Goal: Information Seeking & Learning: Learn about a topic

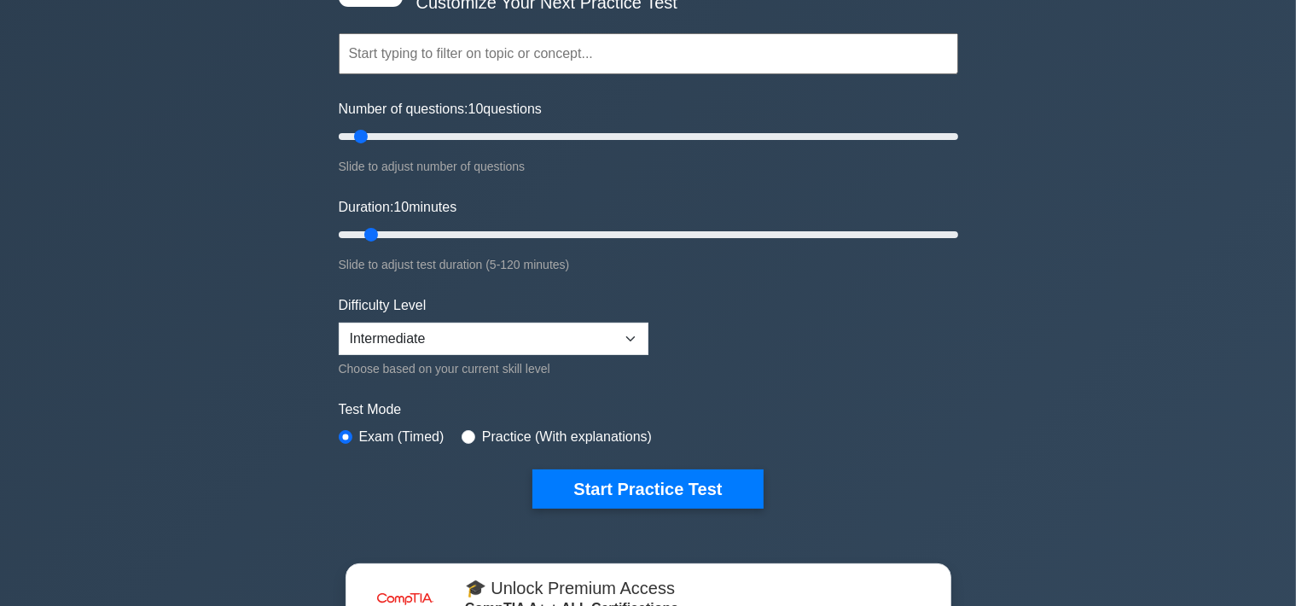
scroll to position [240, 0]
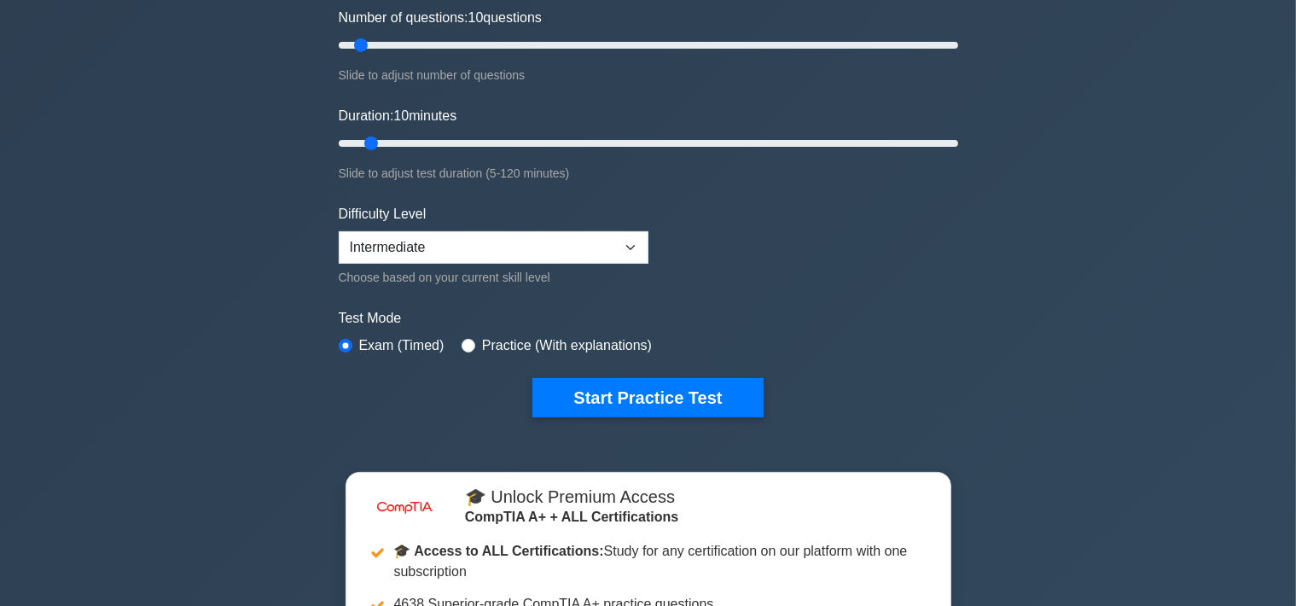
click at [516, 342] on label "Practice (With explanations)" at bounding box center [567, 345] width 170 height 20
click at [462, 344] on input "radio" at bounding box center [469, 346] width 14 height 14
radio input "true"
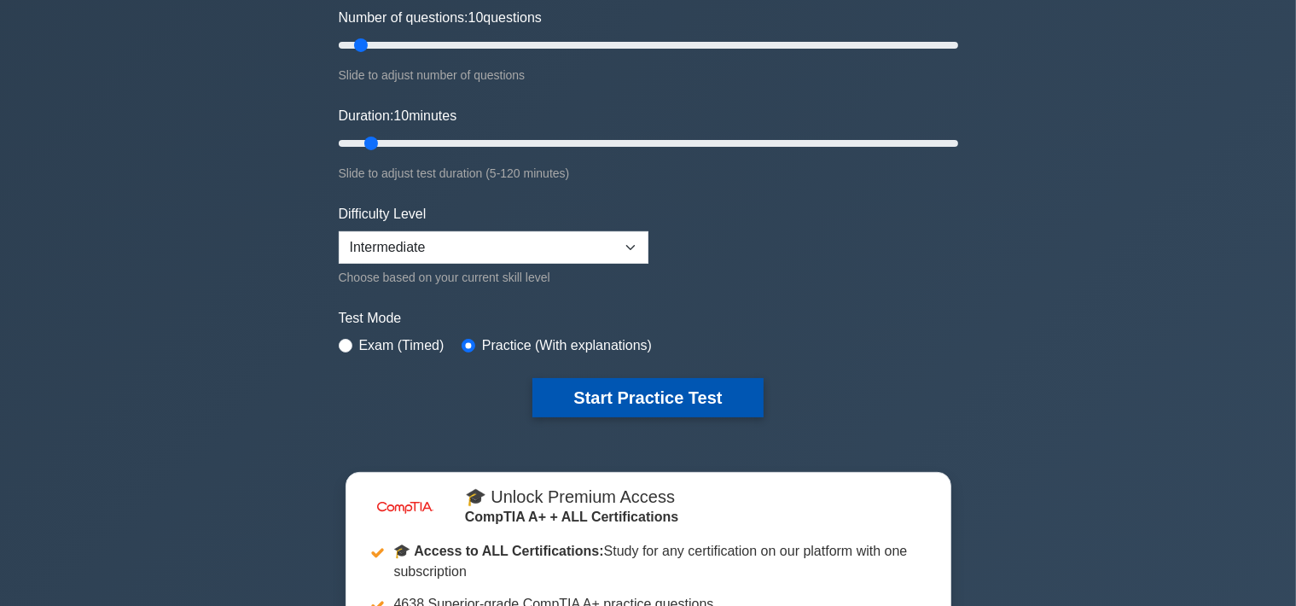
click at [567, 398] on button "Start Practice Test" at bounding box center [647, 397] width 230 height 39
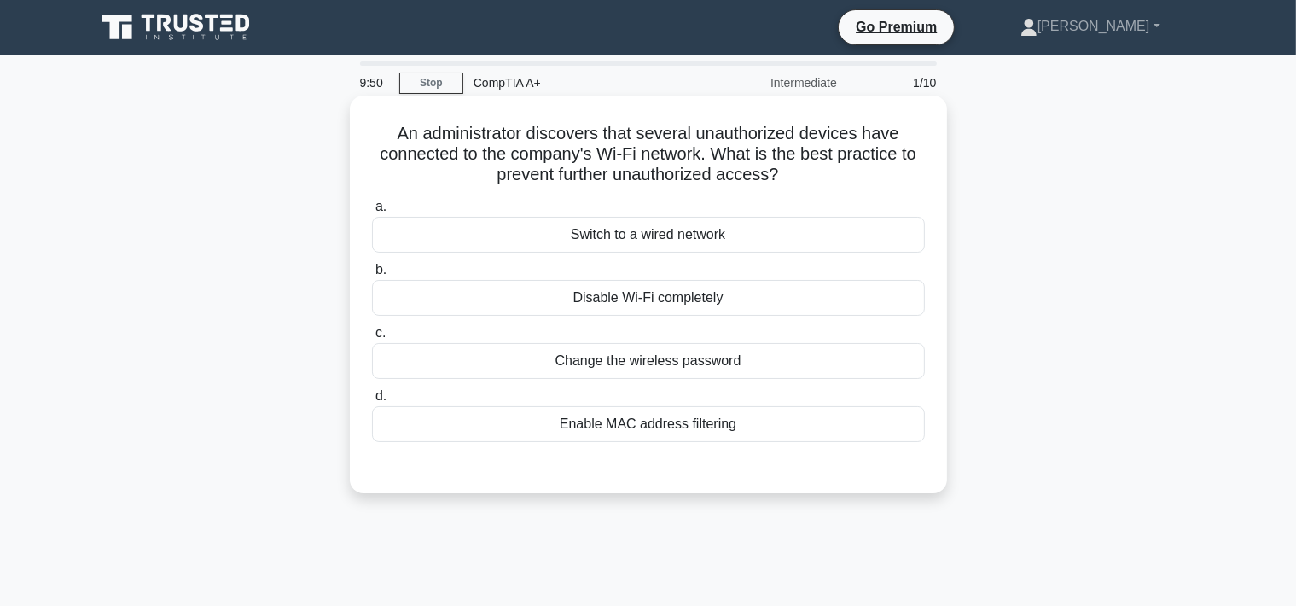
click at [544, 425] on div "Enable MAC address filtering" at bounding box center [648, 424] width 553 height 36
click at [372, 402] on input "d. Enable MAC address filtering" at bounding box center [372, 396] width 0 height 11
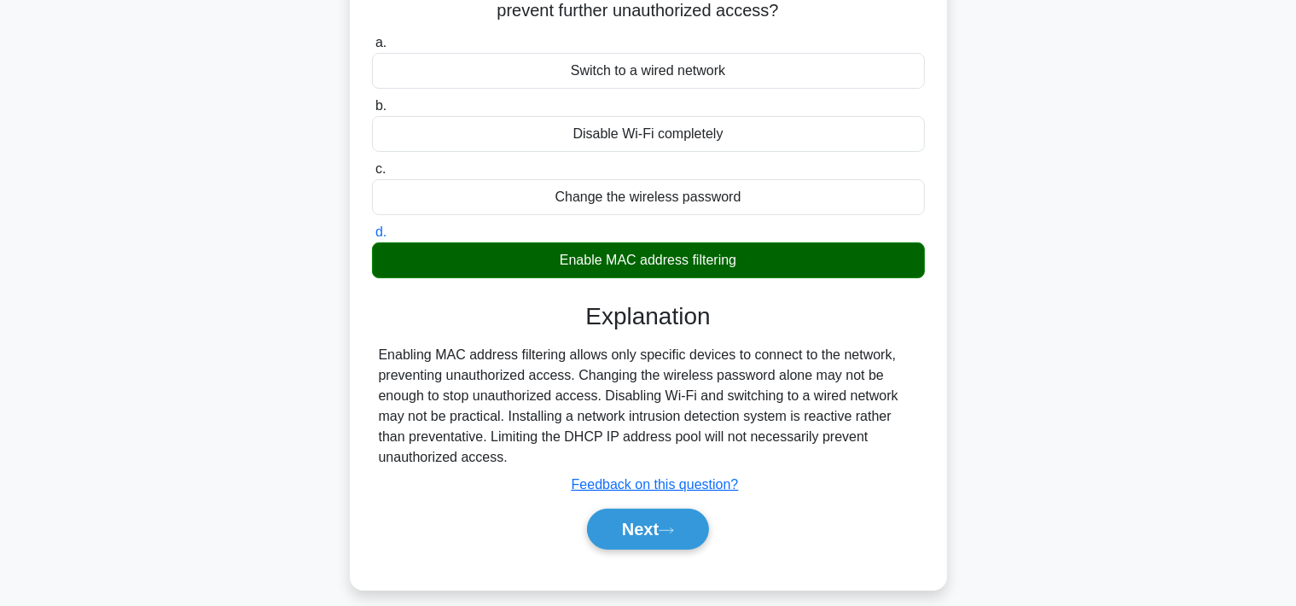
scroll to position [316, 0]
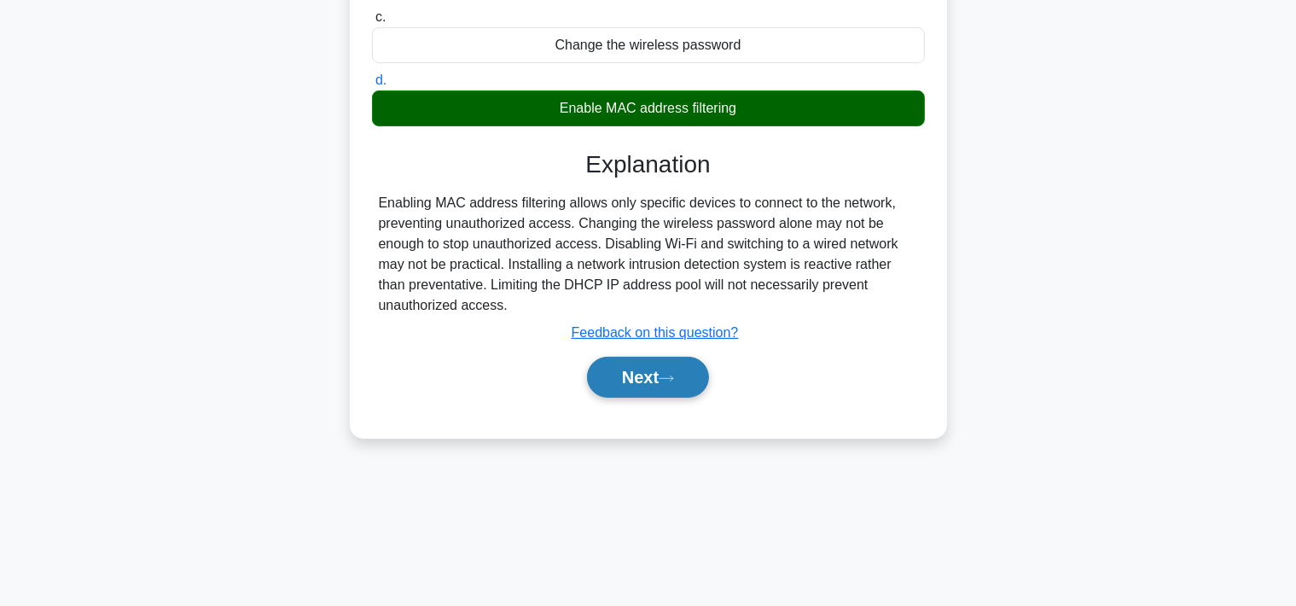
click at [619, 391] on button "Next" at bounding box center [648, 377] width 122 height 41
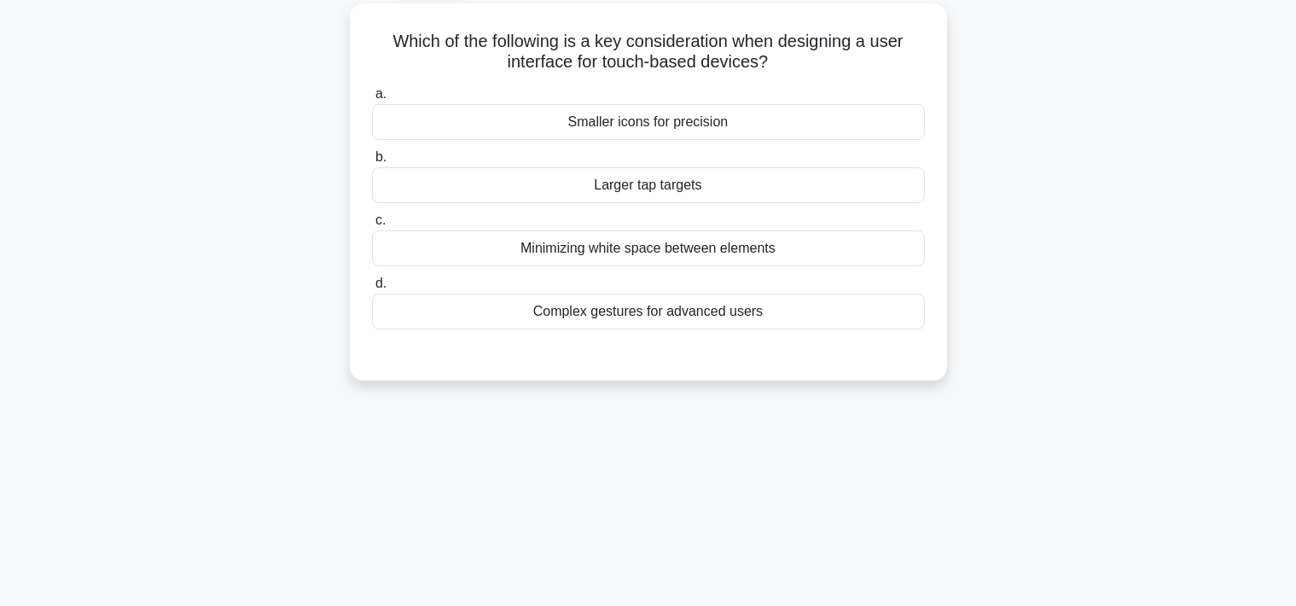
scroll to position [0, 0]
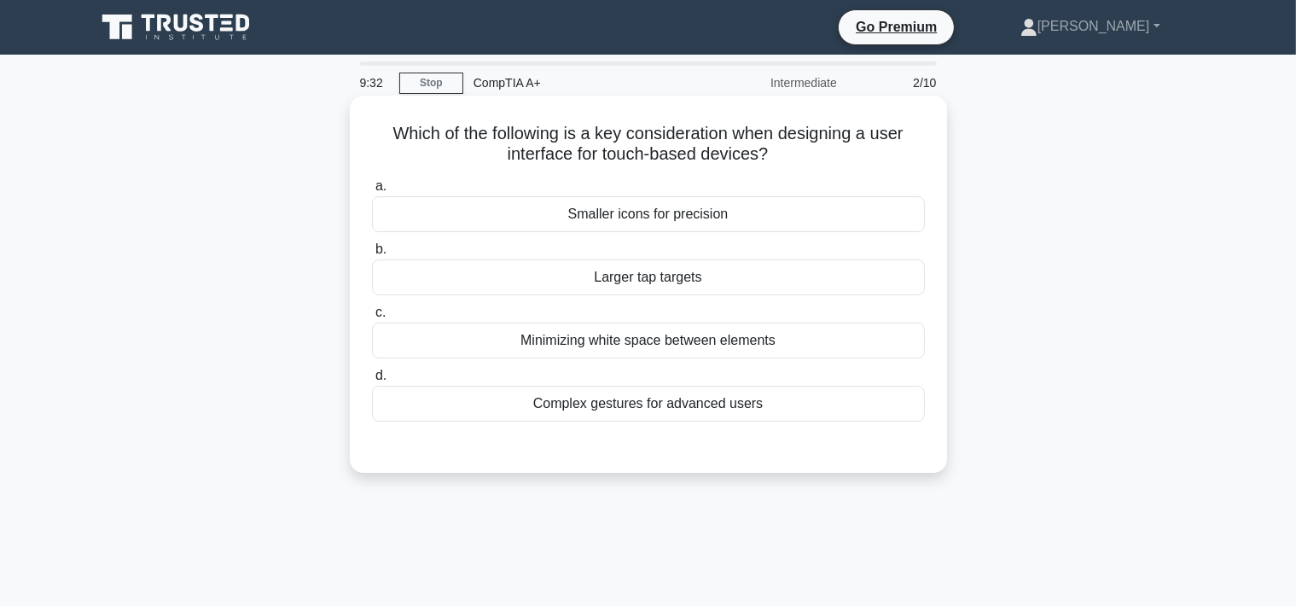
click at [568, 352] on div "Minimizing white space between elements" at bounding box center [648, 341] width 553 height 36
click at [372, 318] on input "c. Minimizing white space between elements" at bounding box center [372, 312] width 0 height 11
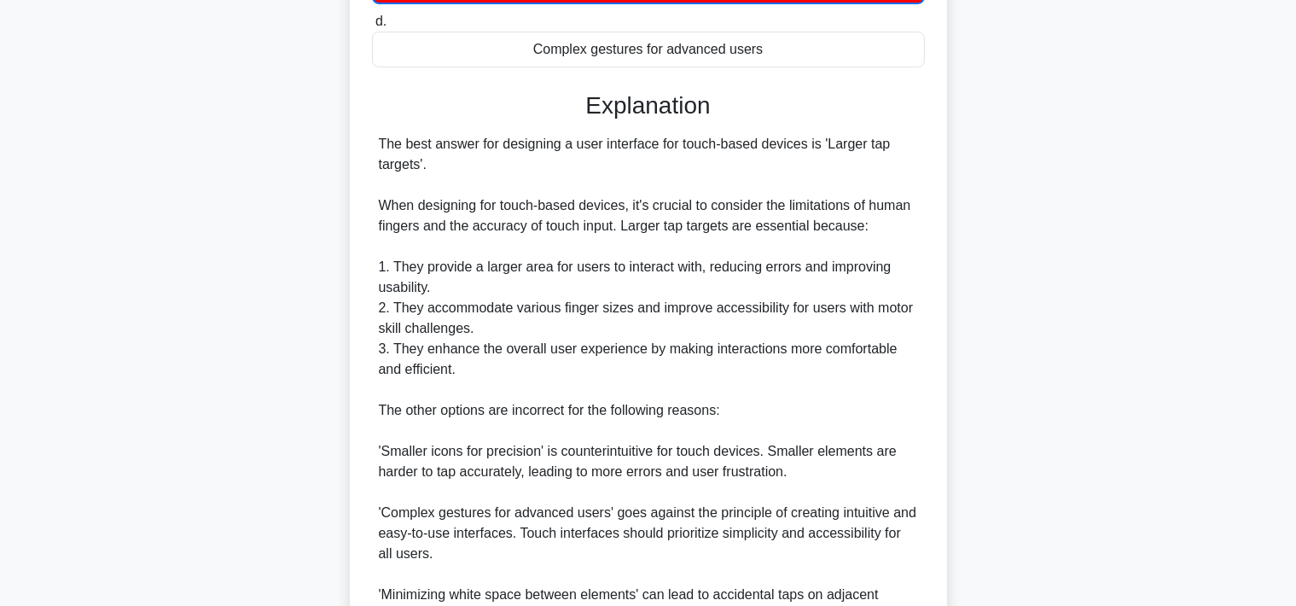
scroll to position [480, 0]
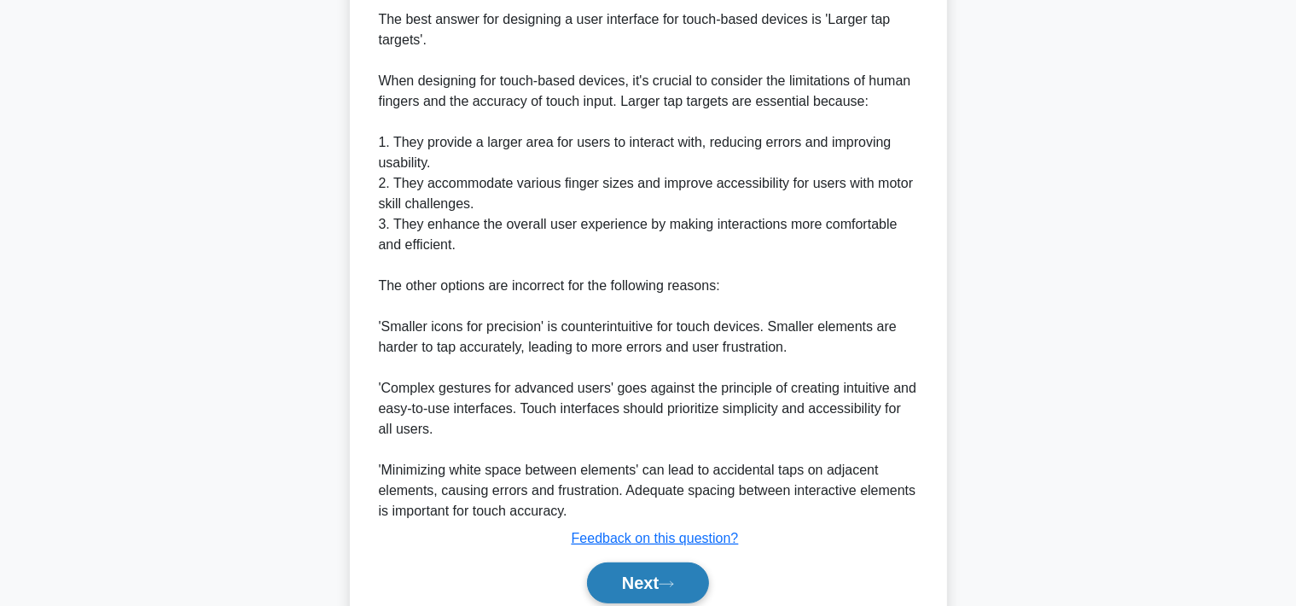
click at [630, 594] on button "Next" at bounding box center [648, 582] width 122 height 41
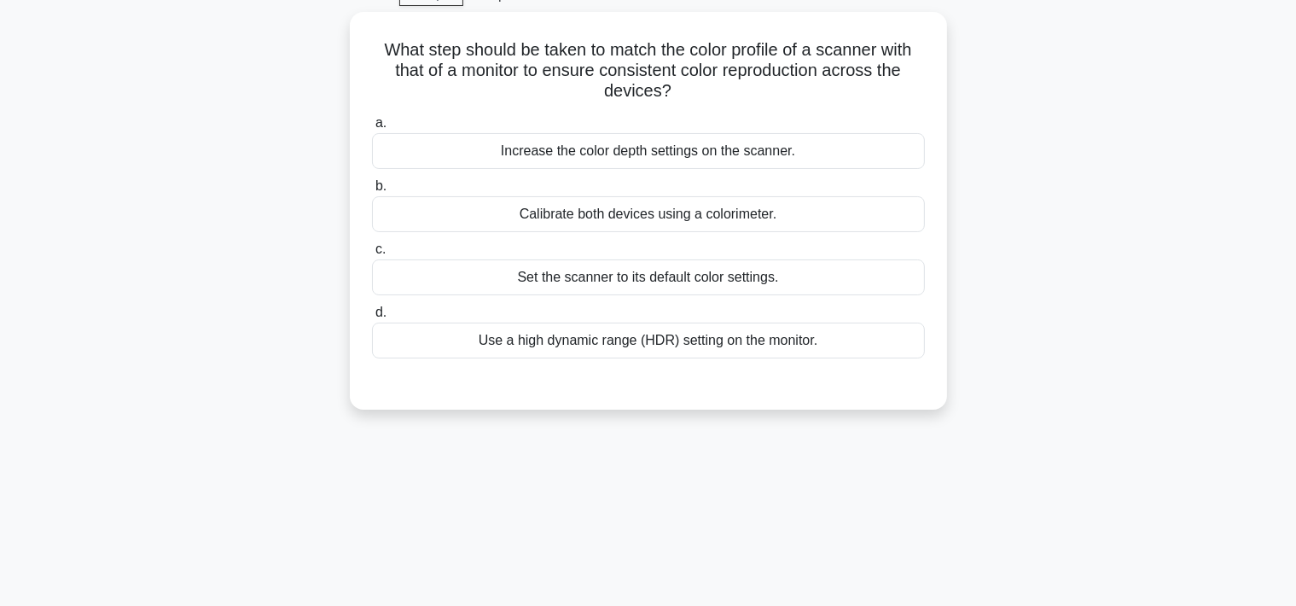
scroll to position [0, 0]
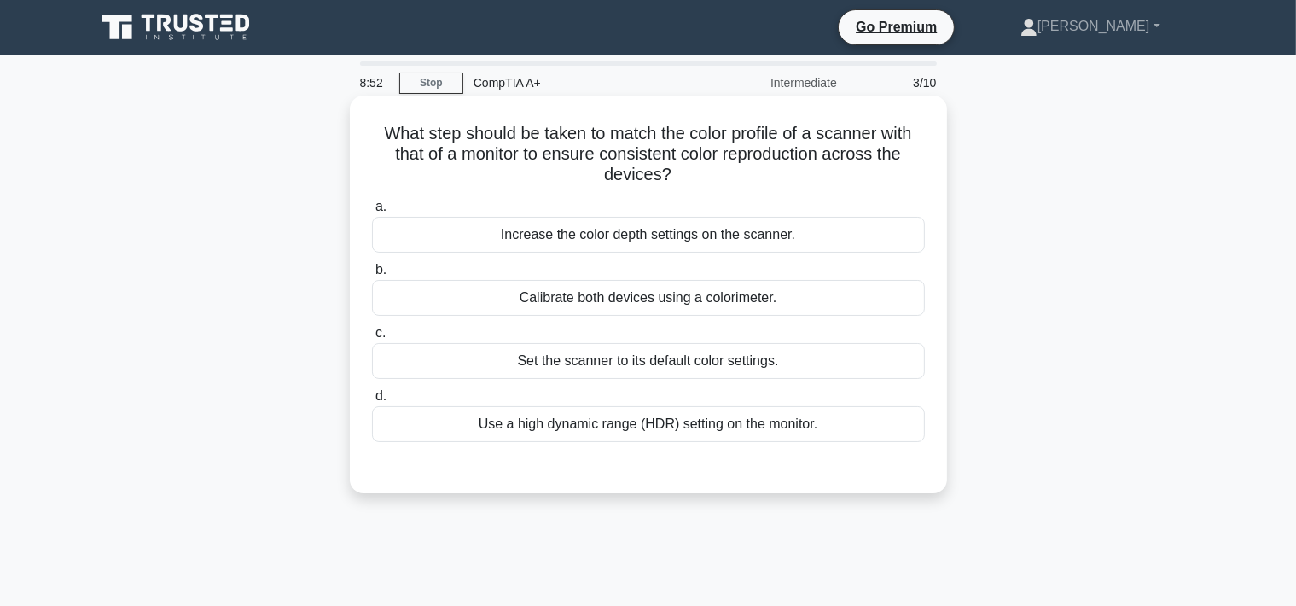
click at [602, 307] on div "Calibrate both devices using a colorimeter." at bounding box center [648, 298] width 553 height 36
click at [372, 276] on input "b. Calibrate both devices using a colorimeter." at bounding box center [372, 270] width 0 height 11
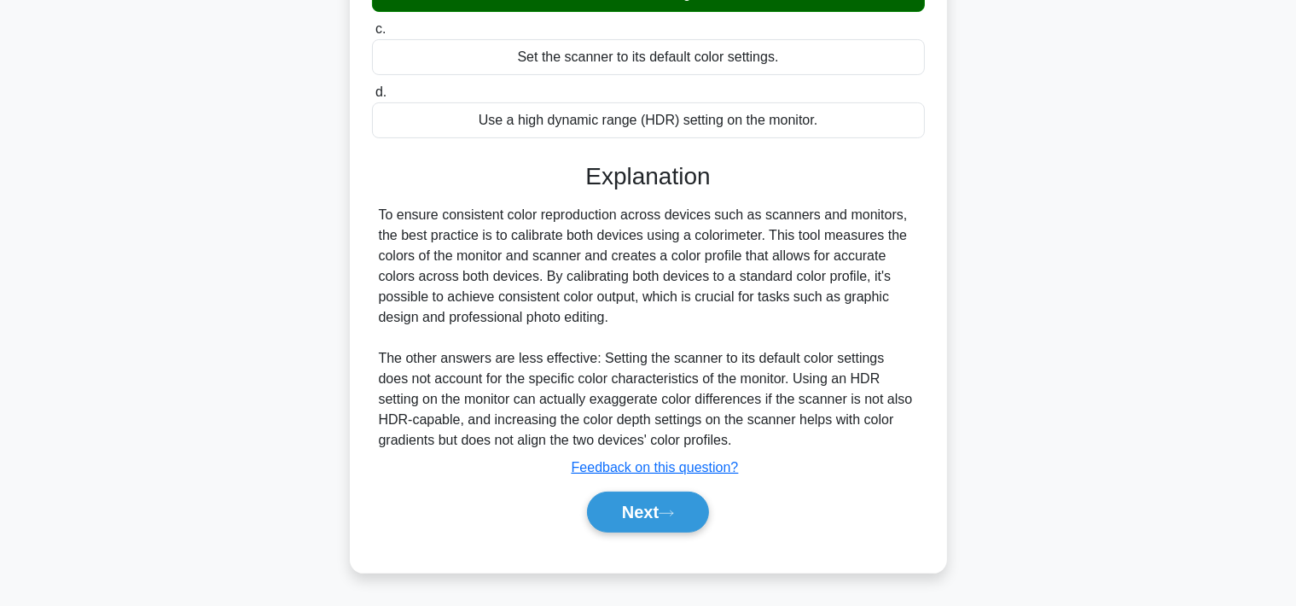
scroll to position [316, 0]
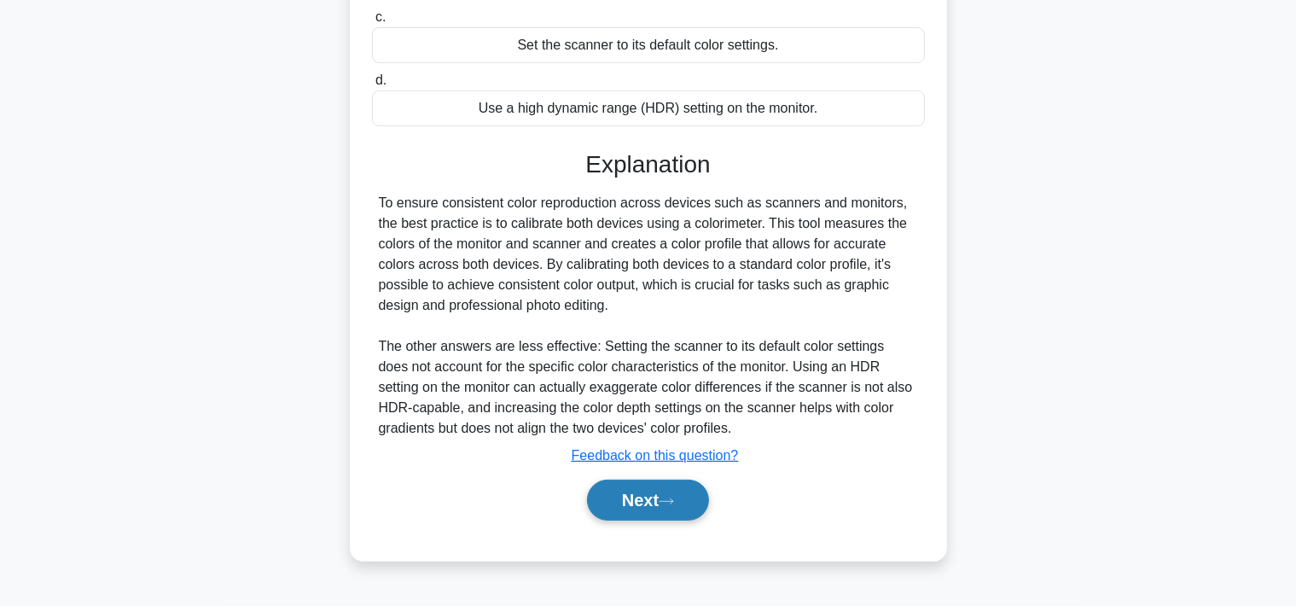
click at [643, 497] on button "Next" at bounding box center [648, 500] width 122 height 41
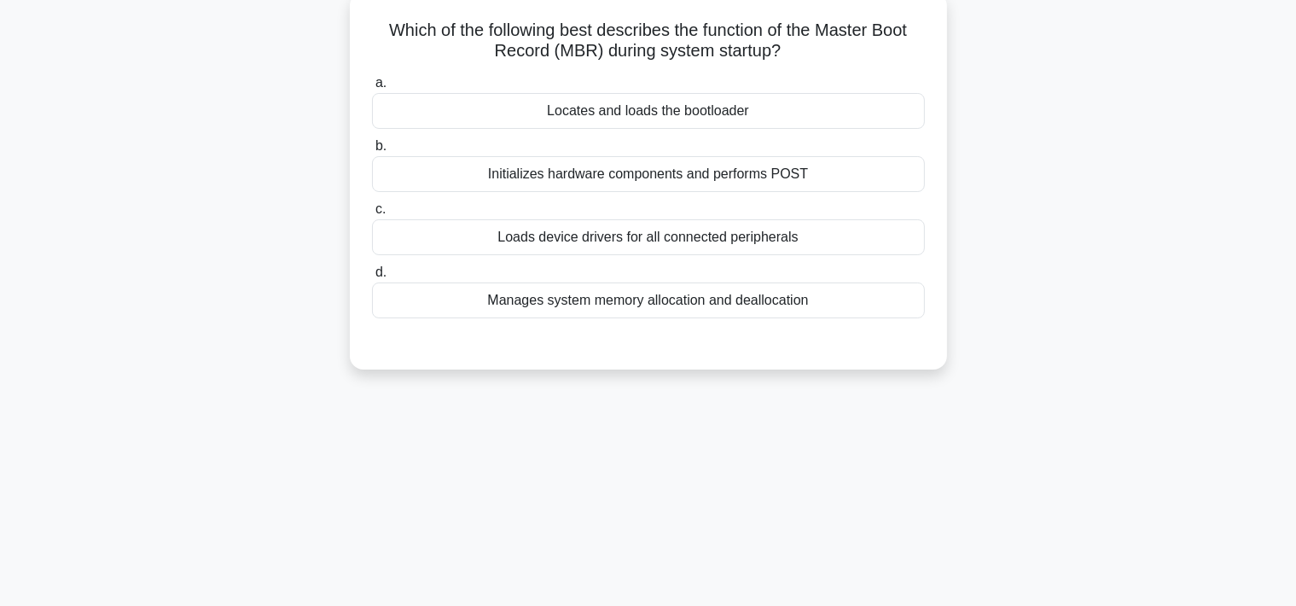
scroll to position [0, 0]
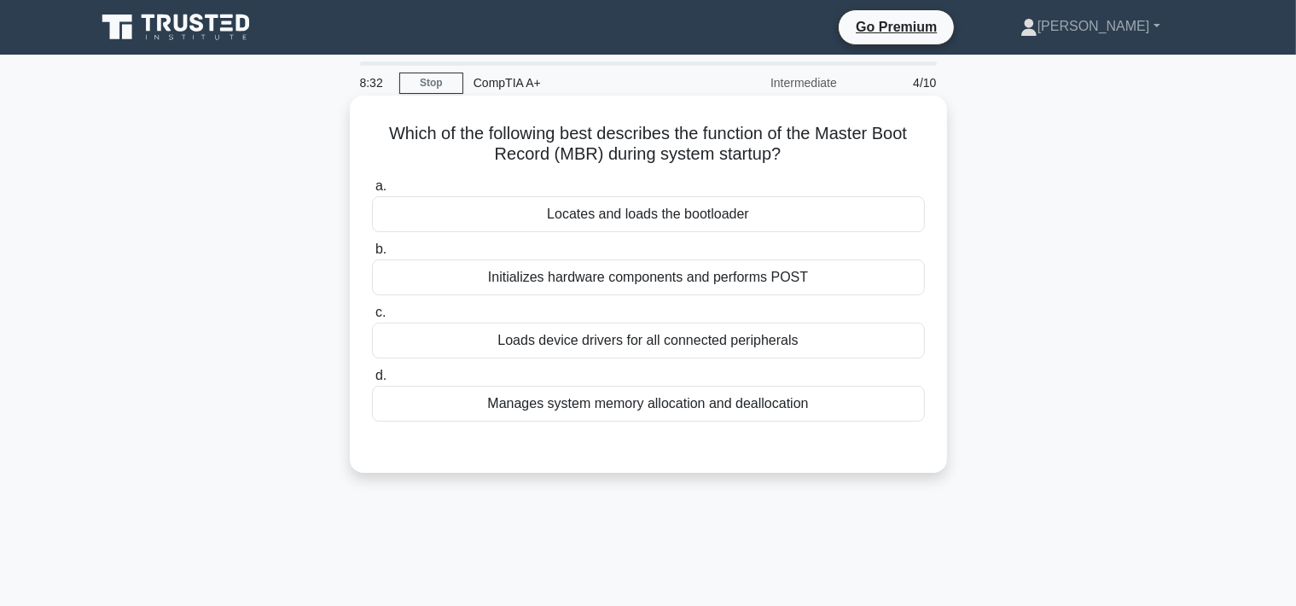
click at [623, 205] on div "Locates and loads the bootloader" at bounding box center [648, 214] width 553 height 36
click at [372, 192] on input "a. Locates and loads the bootloader" at bounding box center [372, 186] width 0 height 11
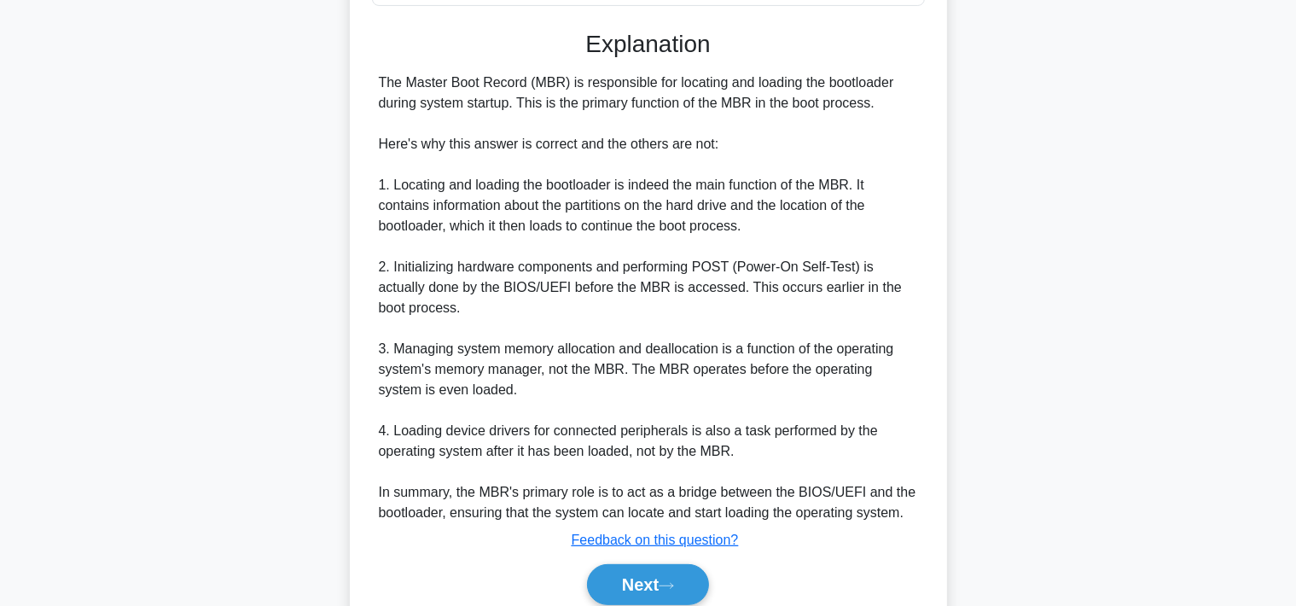
scroll to position [480, 0]
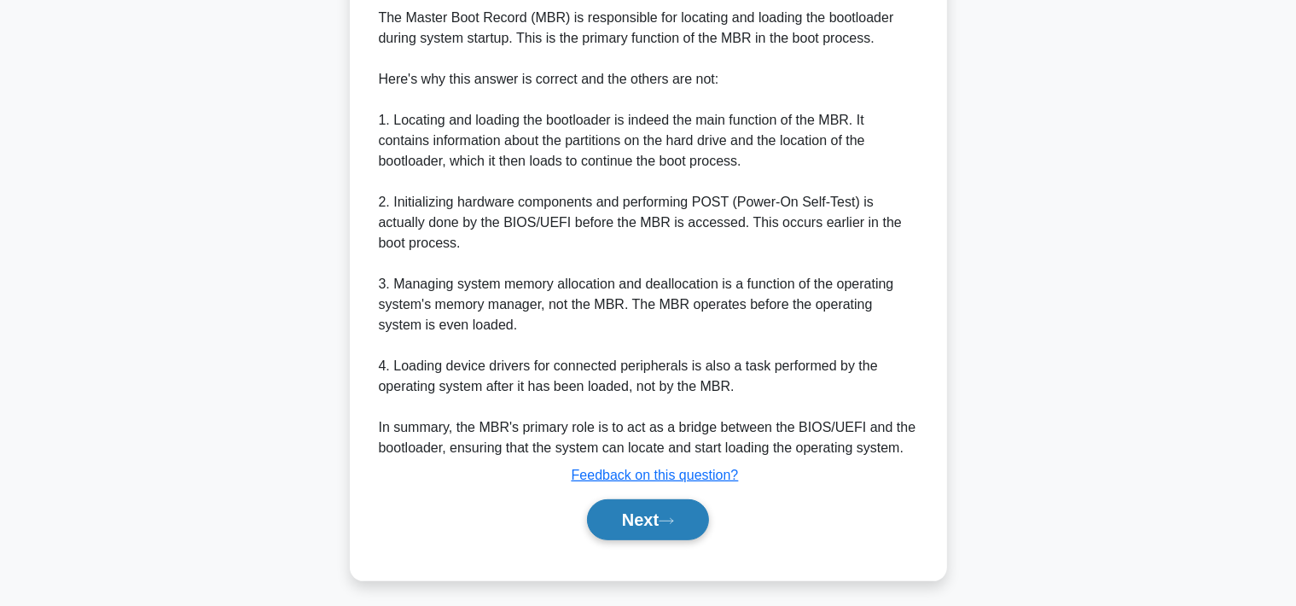
click at [638, 538] on button "Next" at bounding box center [648, 519] width 122 height 41
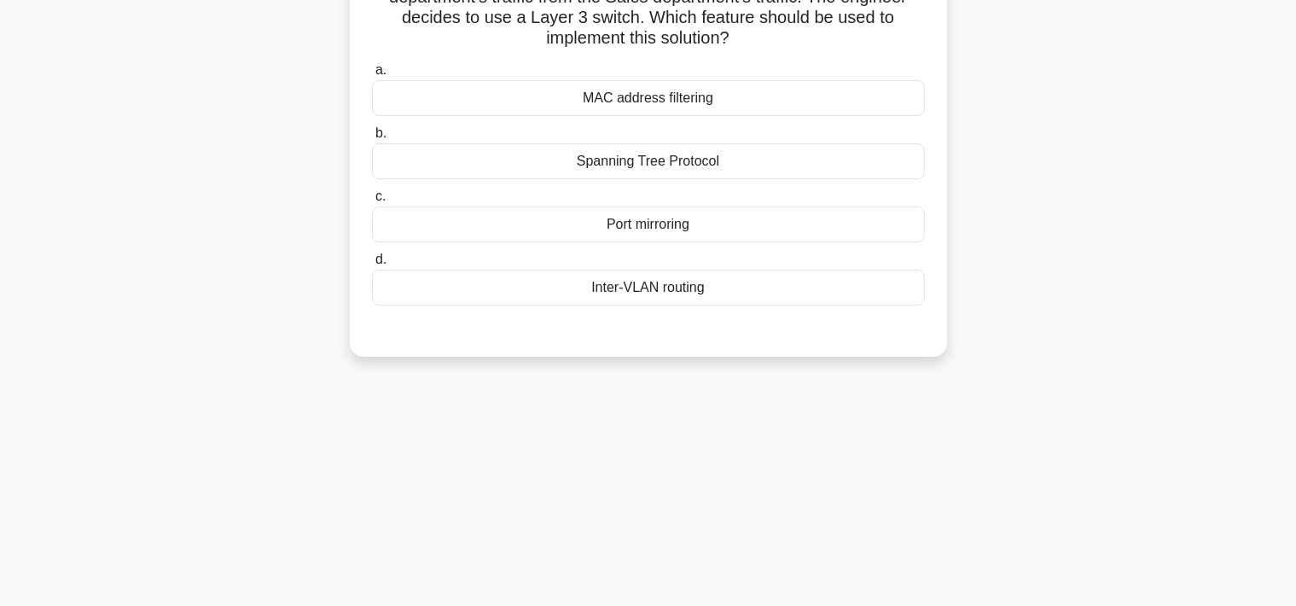
scroll to position [0, 0]
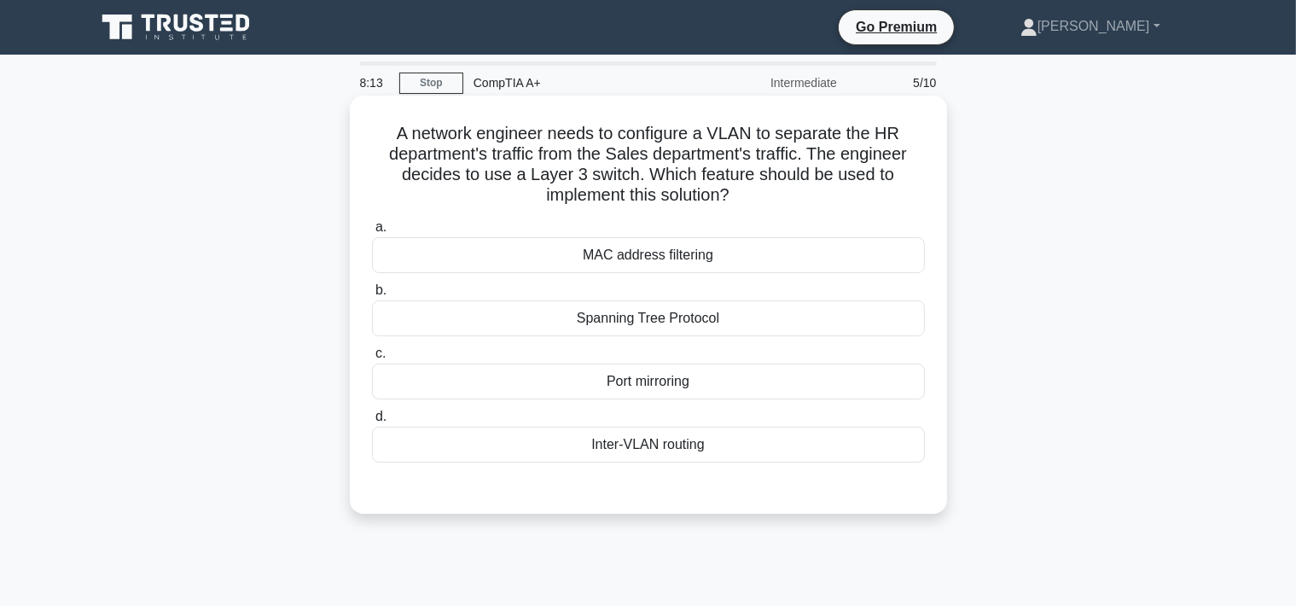
click at [616, 442] on div "Inter-VLAN routing" at bounding box center [648, 445] width 553 height 36
click at [372, 422] on input "d. Inter-VLAN routing" at bounding box center [372, 416] width 0 height 11
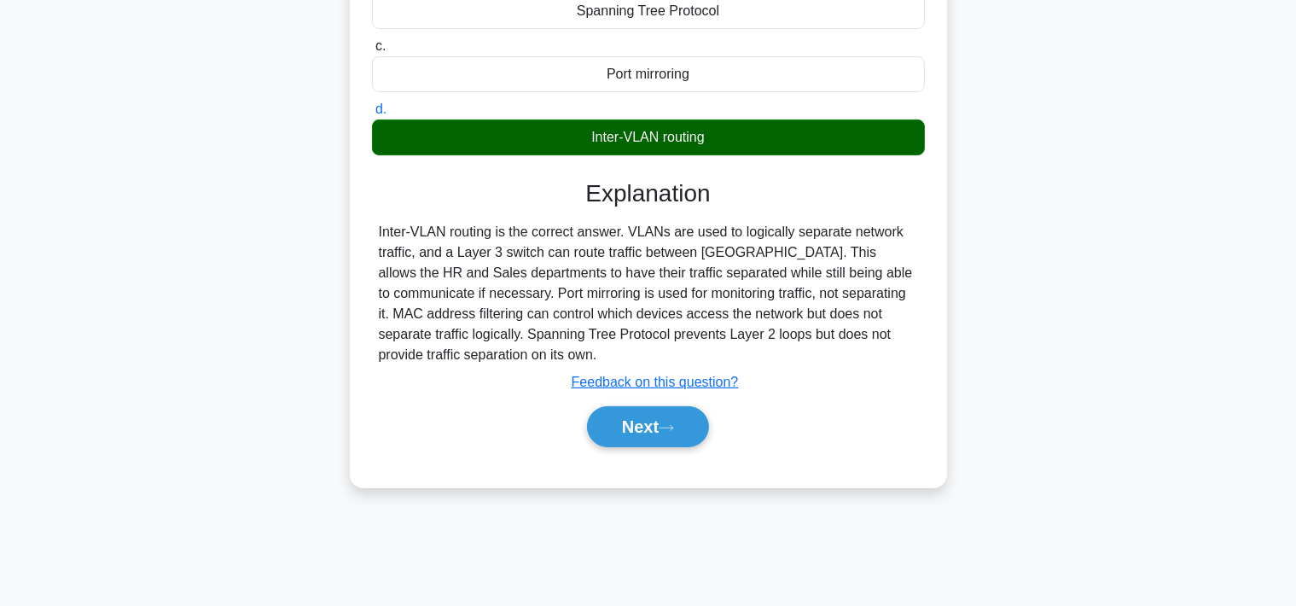
scroll to position [316, 0]
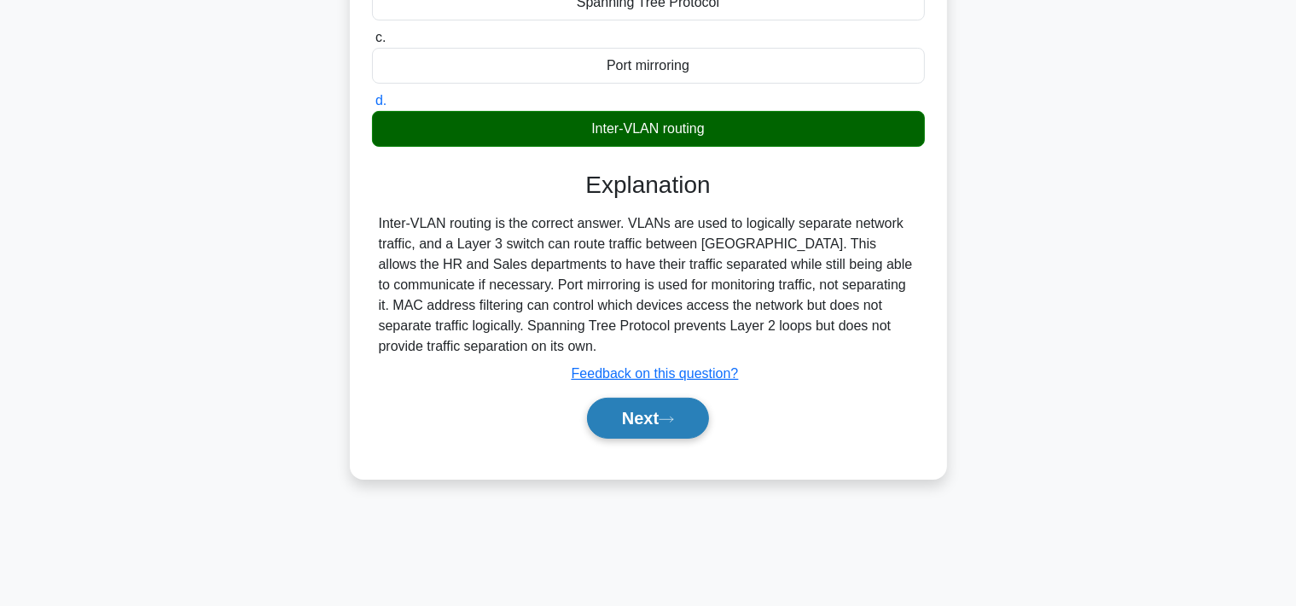
click at [677, 414] on button "Next" at bounding box center [648, 418] width 122 height 41
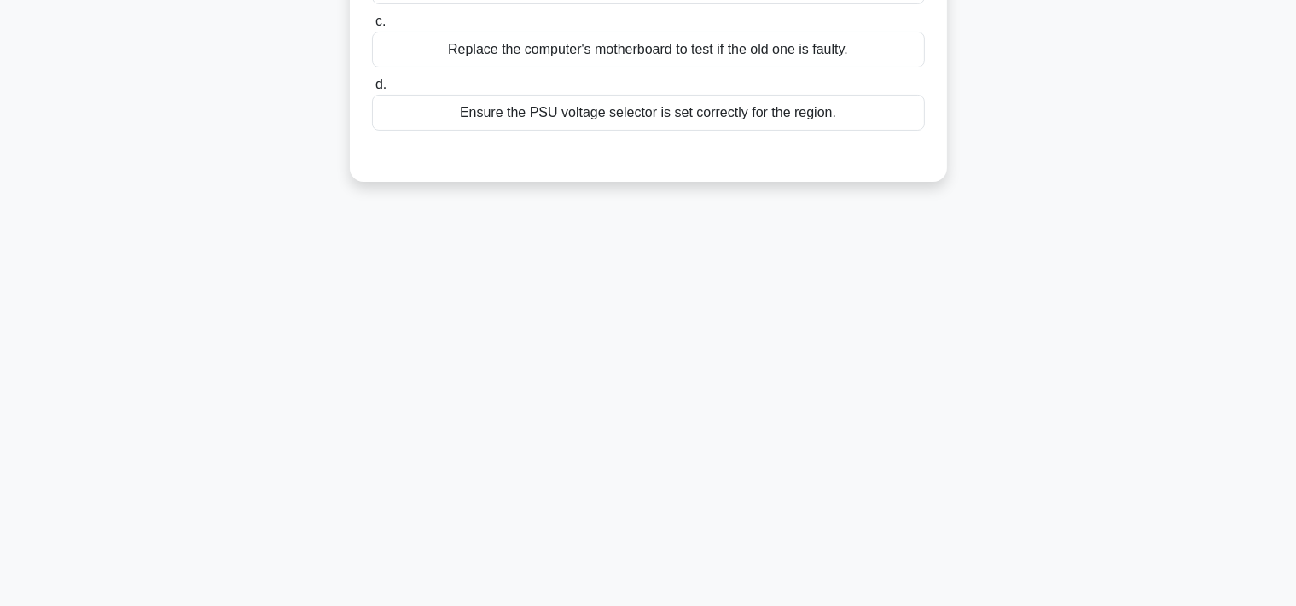
scroll to position [75, 0]
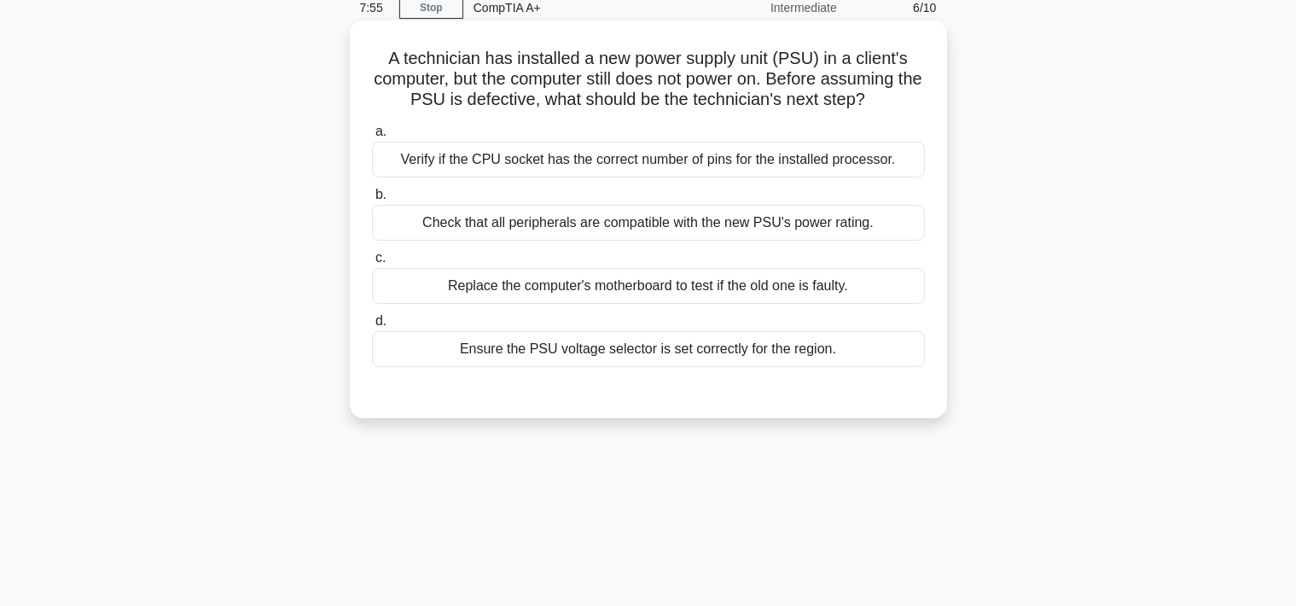
click at [668, 343] on div "Ensure the PSU voltage selector is set correctly for the region." at bounding box center [648, 349] width 553 height 36
click at [372, 327] on input "d. Ensure the PSU voltage selector is set correctly for the region." at bounding box center [372, 321] width 0 height 11
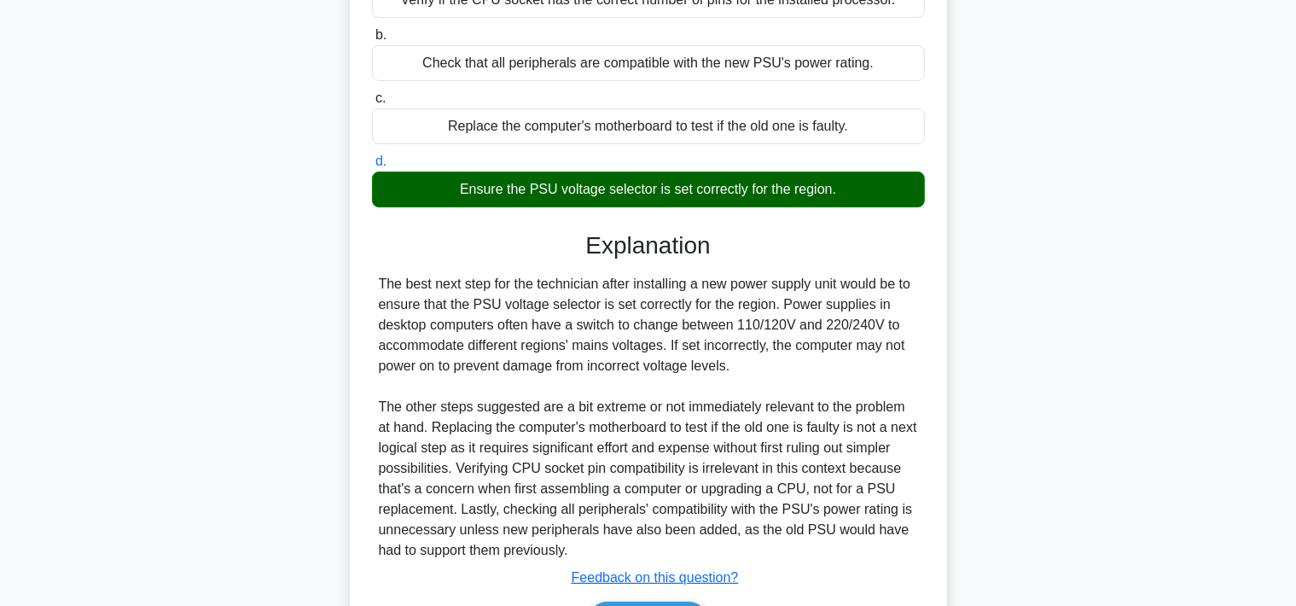
scroll to position [343, 0]
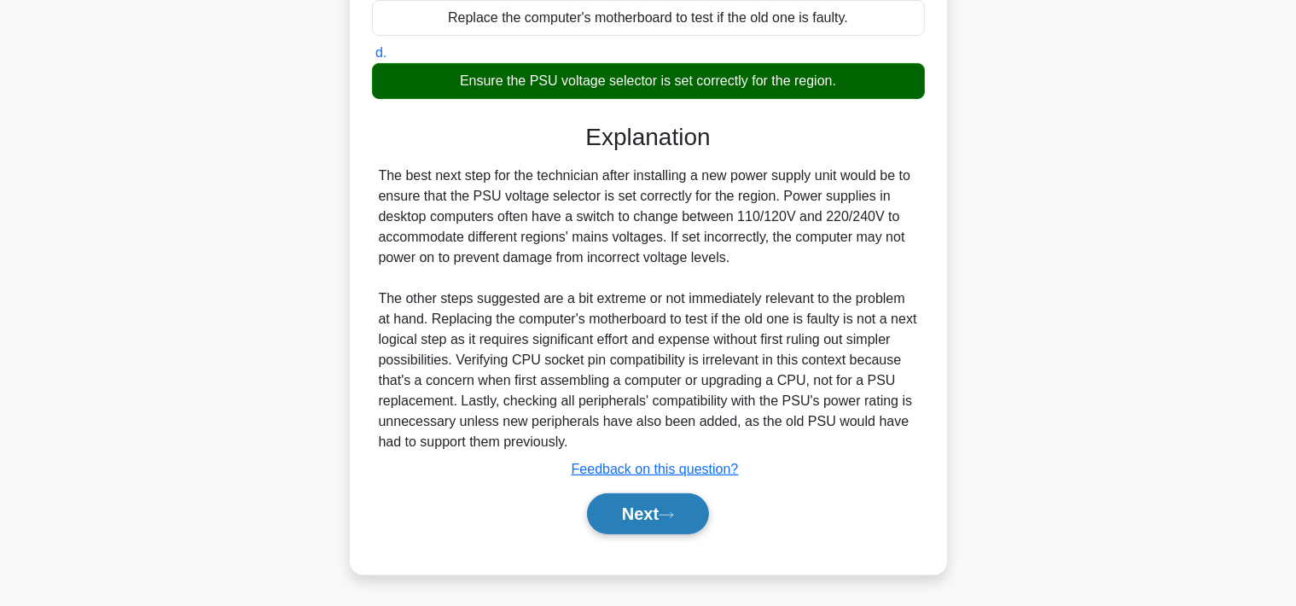
click at [661, 517] on button "Next" at bounding box center [648, 513] width 122 height 41
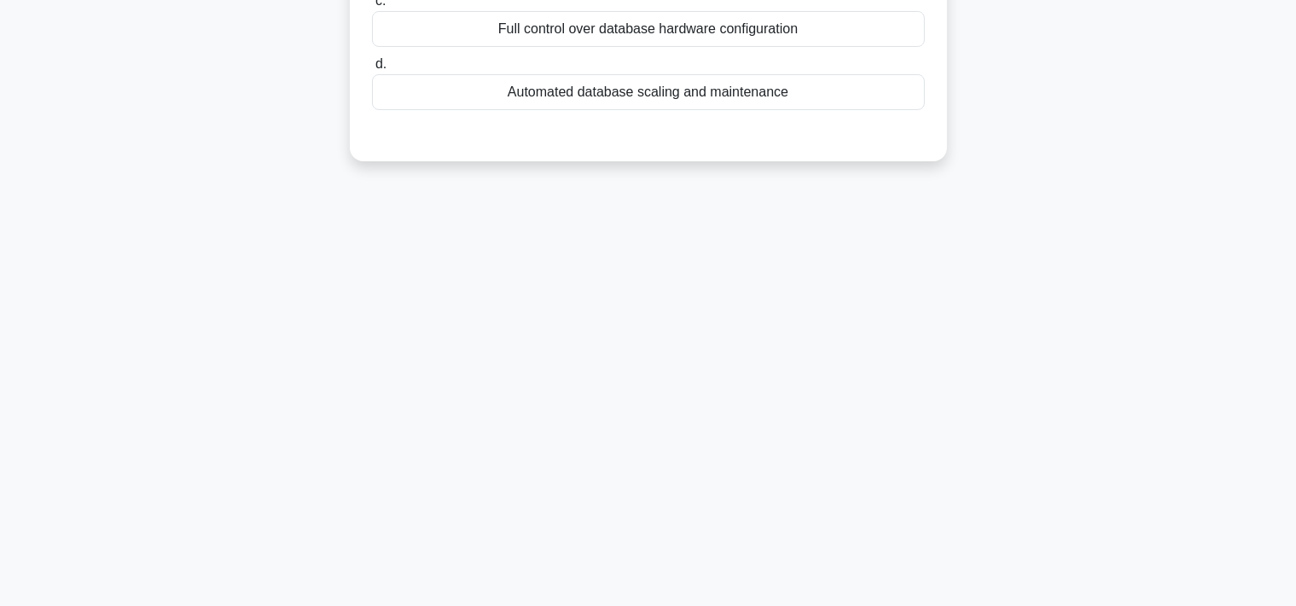
scroll to position [75, 0]
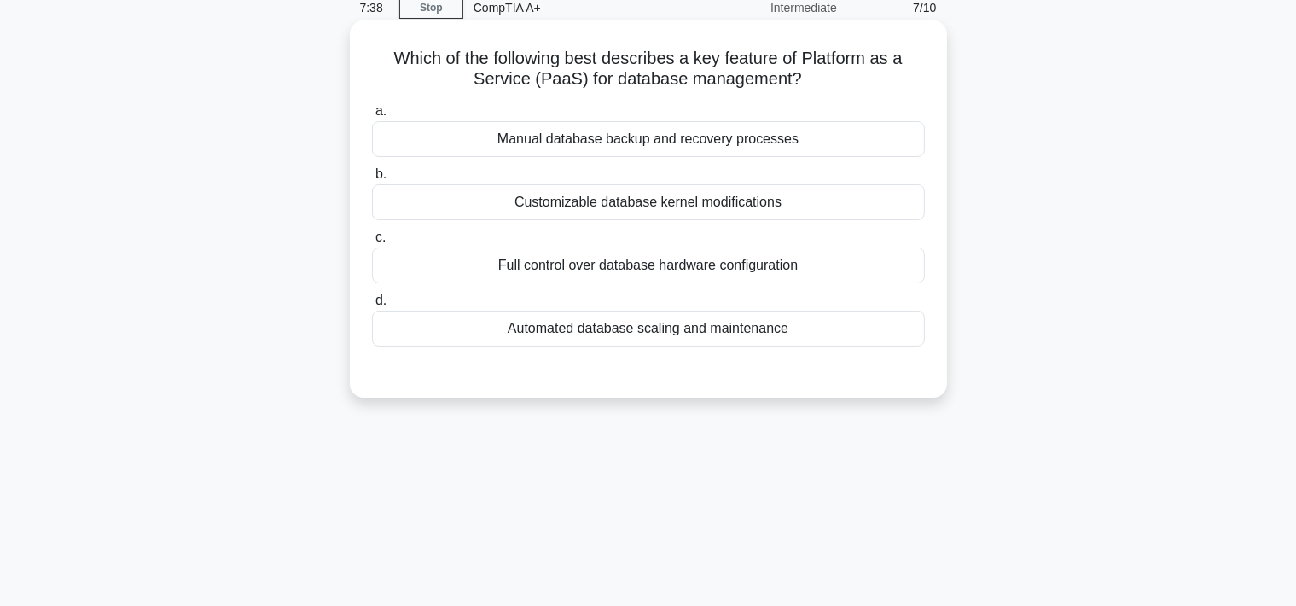
click at [584, 326] on div "Automated database scaling and maintenance" at bounding box center [648, 329] width 553 height 36
click at [372, 306] on input "d. Automated database scaling and maintenance" at bounding box center [372, 300] width 0 height 11
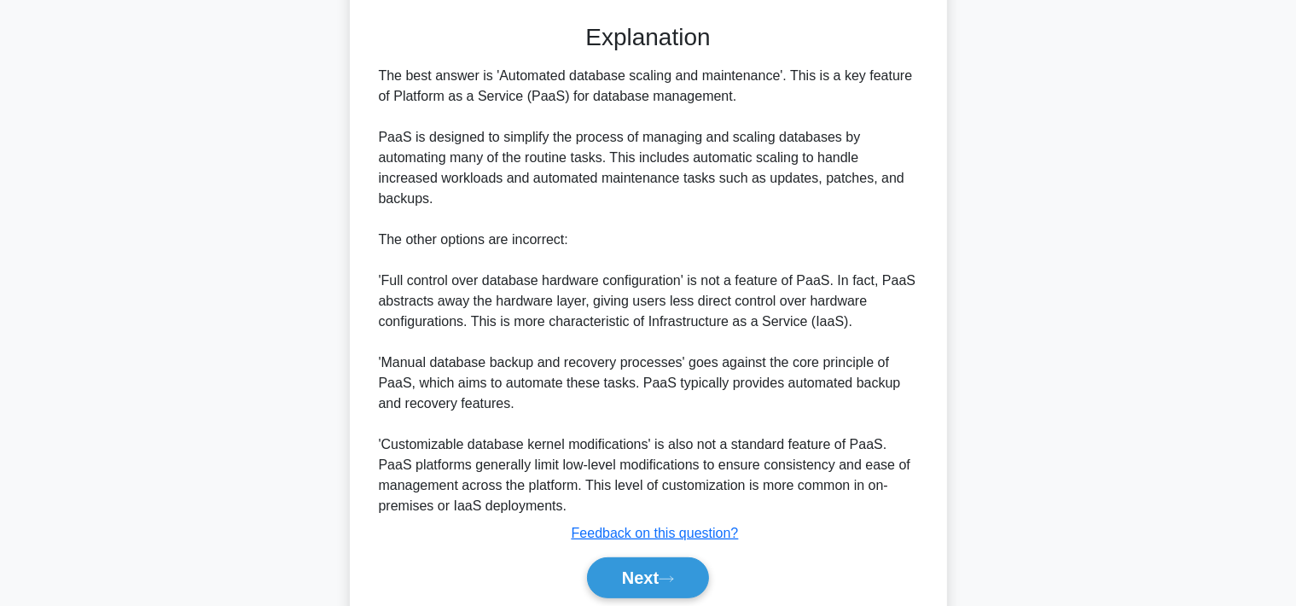
scroll to position [486, 0]
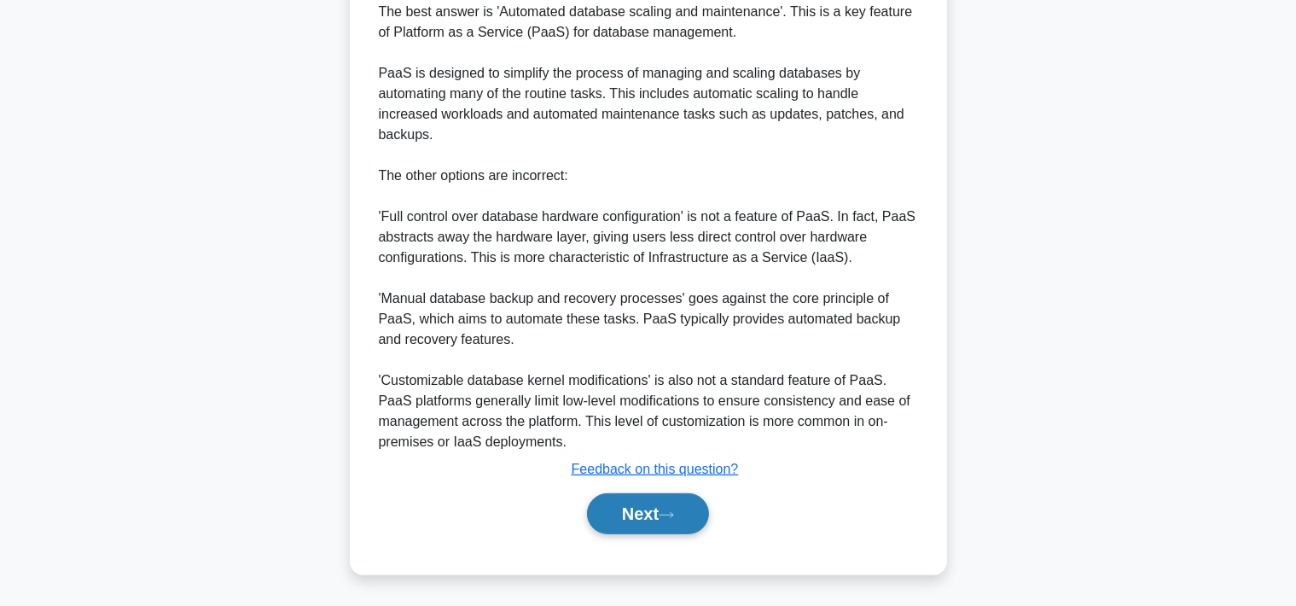
click at [608, 524] on button "Next" at bounding box center [648, 513] width 122 height 41
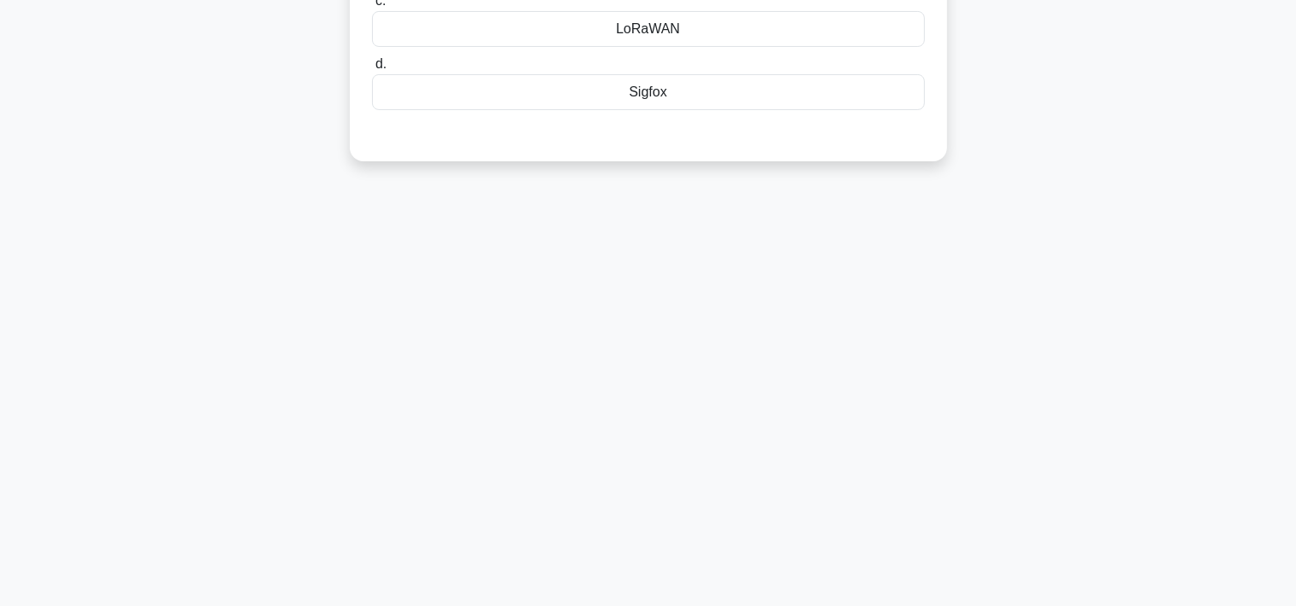
scroll to position [0, 0]
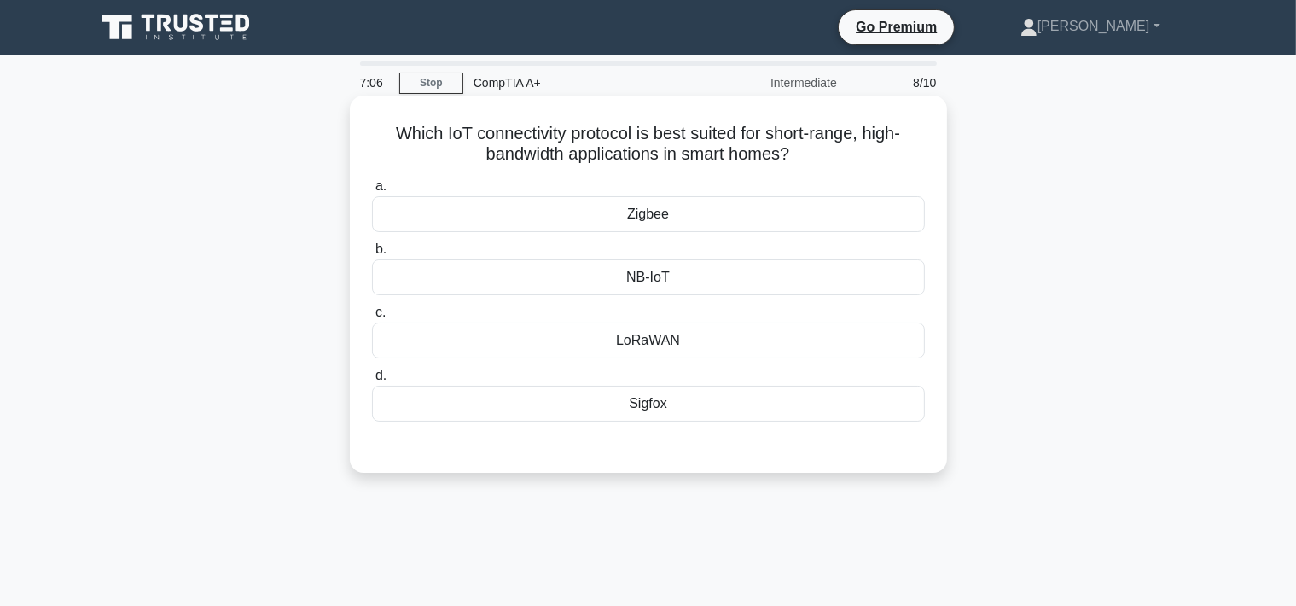
click at [584, 282] on div "NB-IoT" at bounding box center [648, 277] width 553 height 36
click at [372, 255] on input "b. NB-IoT" at bounding box center [372, 249] width 0 height 11
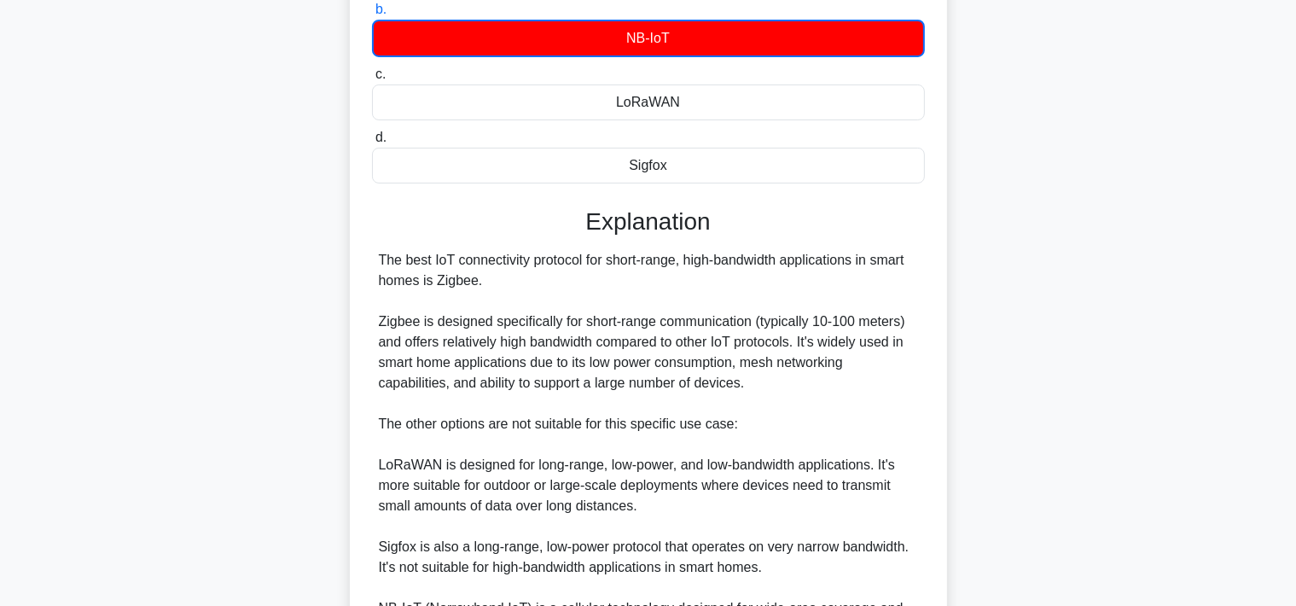
scroll to position [480, 0]
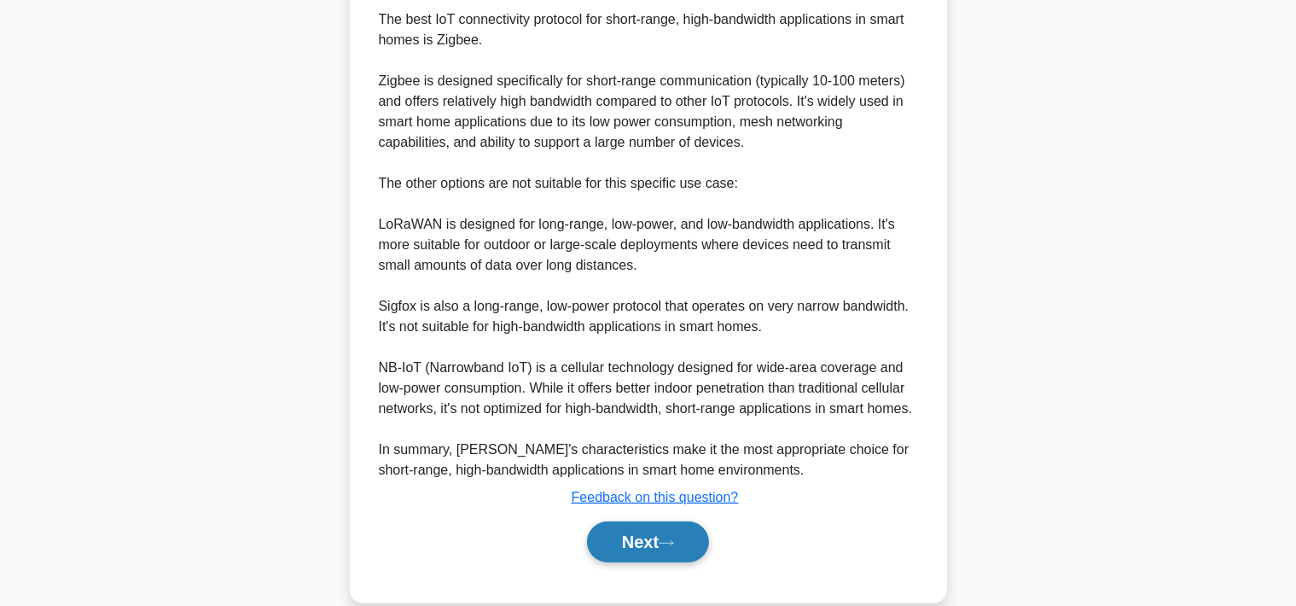
click at [640, 562] on button "Next" at bounding box center [648, 541] width 122 height 41
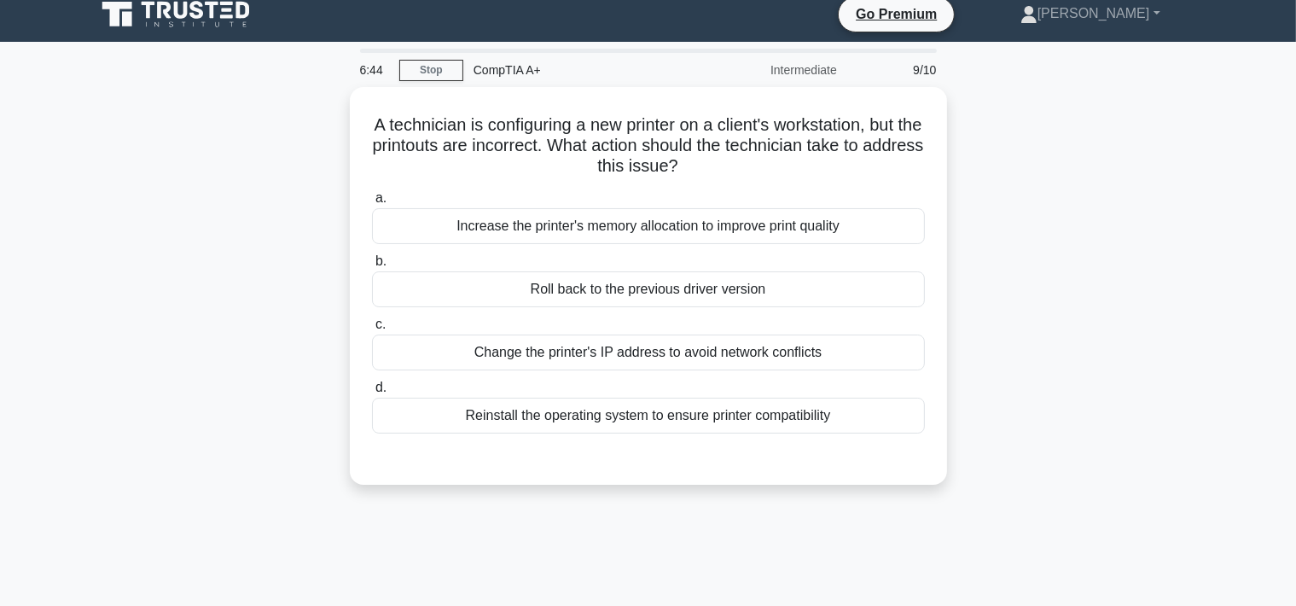
scroll to position [0, 0]
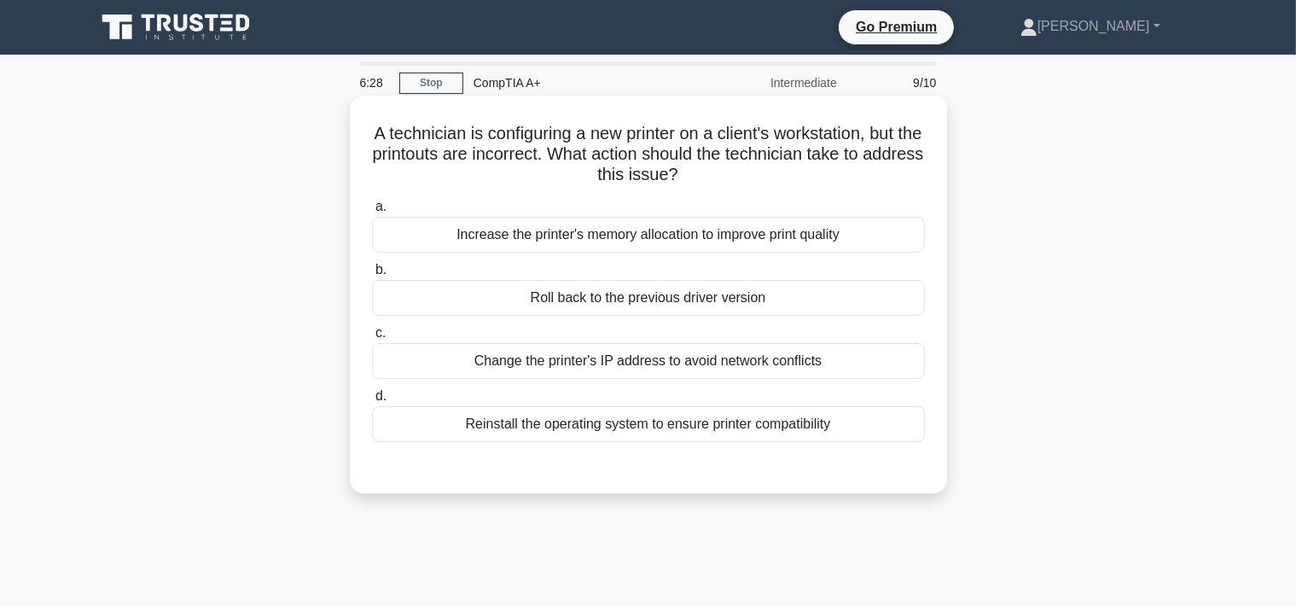
click at [482, 241] on div "Increase the printer's memory allocation to improve print quality" at bounding box center [648, 235] width 553 height 36
click at [372, 212] on input "a. Increase the printer's memory allocation to improve print quality" at bounding box center [372, 206] width 0 height 11
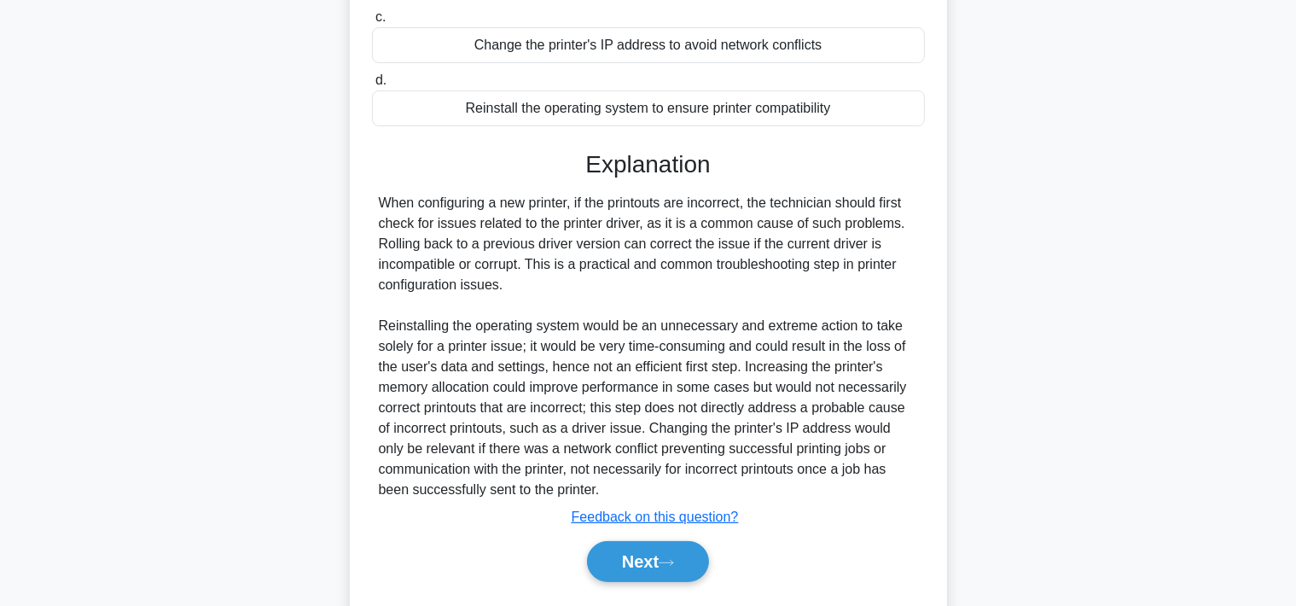
scroll to position [365, 0]
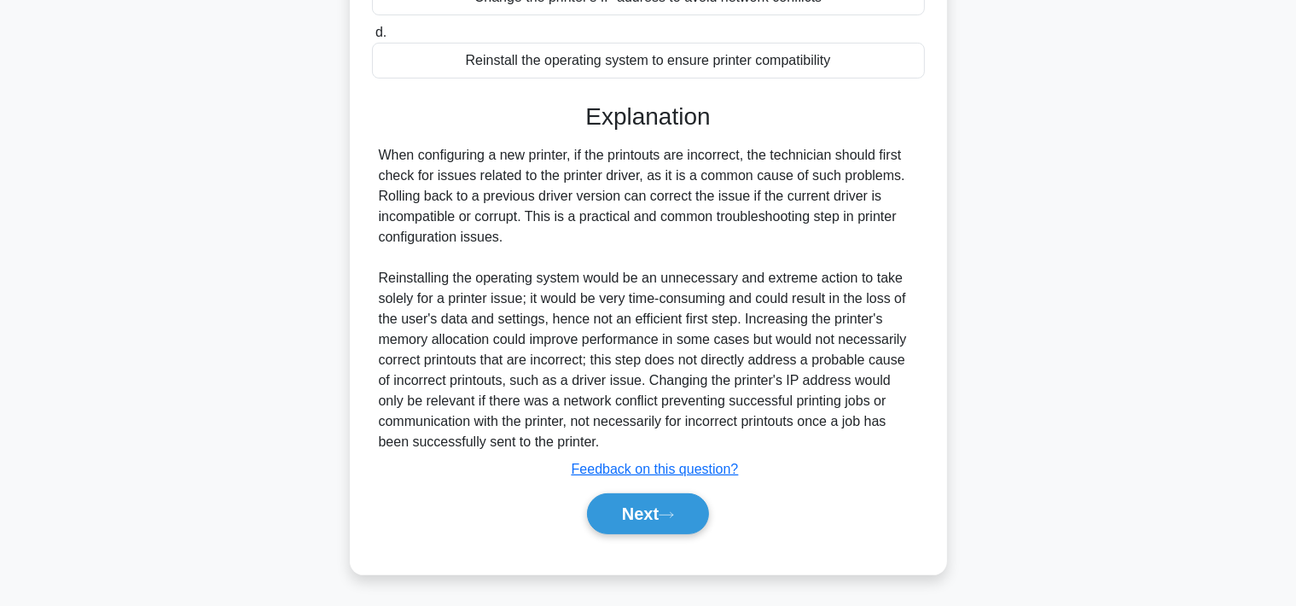
click at [638, 538] on div "Next" at bounding box center [648, 513] width 553 height 55
click at [635, 524] on button "Next" at bounding box center [648, 513] width 122 height 41
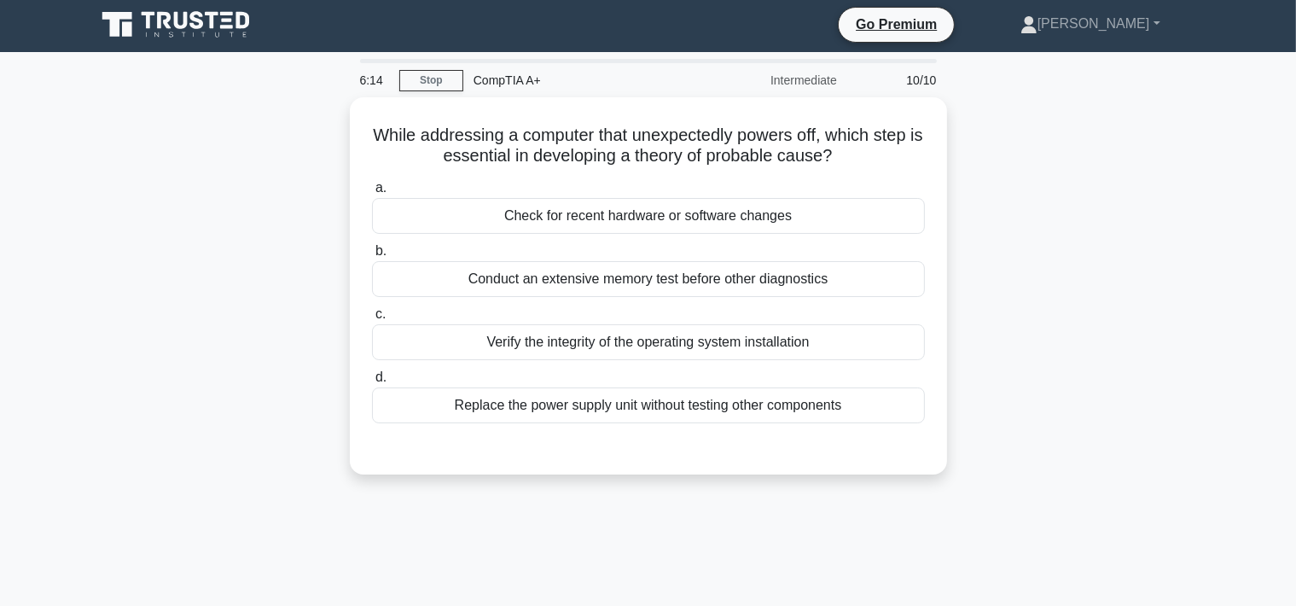
scroll to position [0, 0]
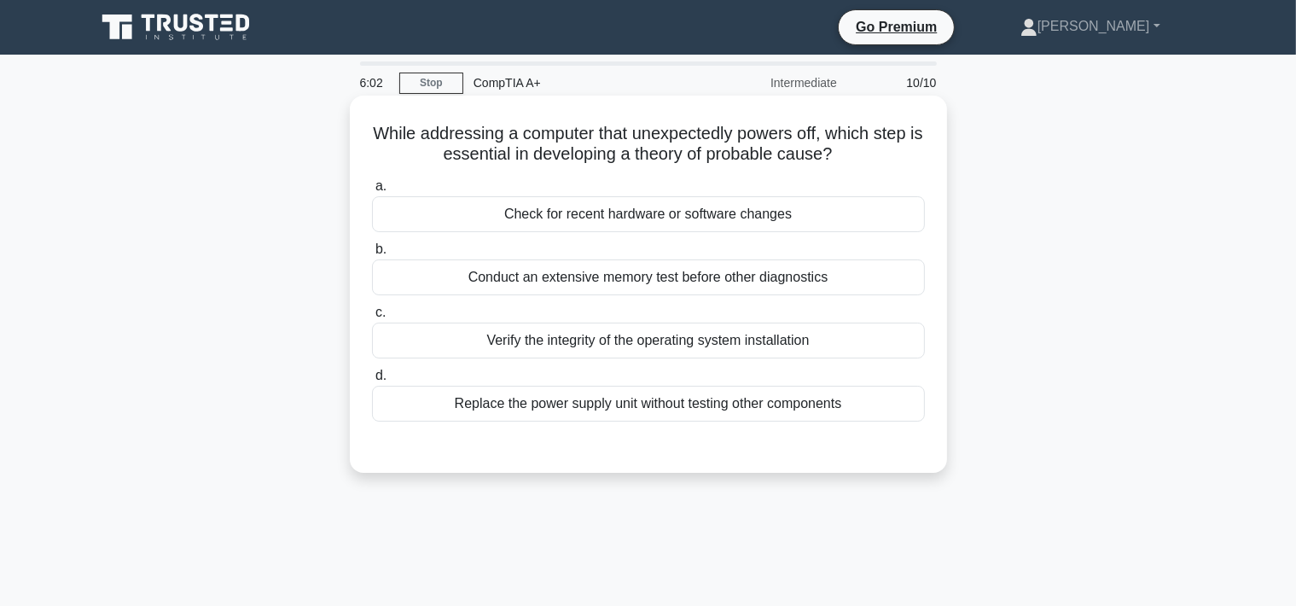
click at [576, 221] on div "Check for recent hardware or software changes" at bounding box center [648, 214] width 553 height 36
click at [372, 192] on input "a. Check for recent hardware or software changes" at bounding box center [372, 186] width 0 height 11
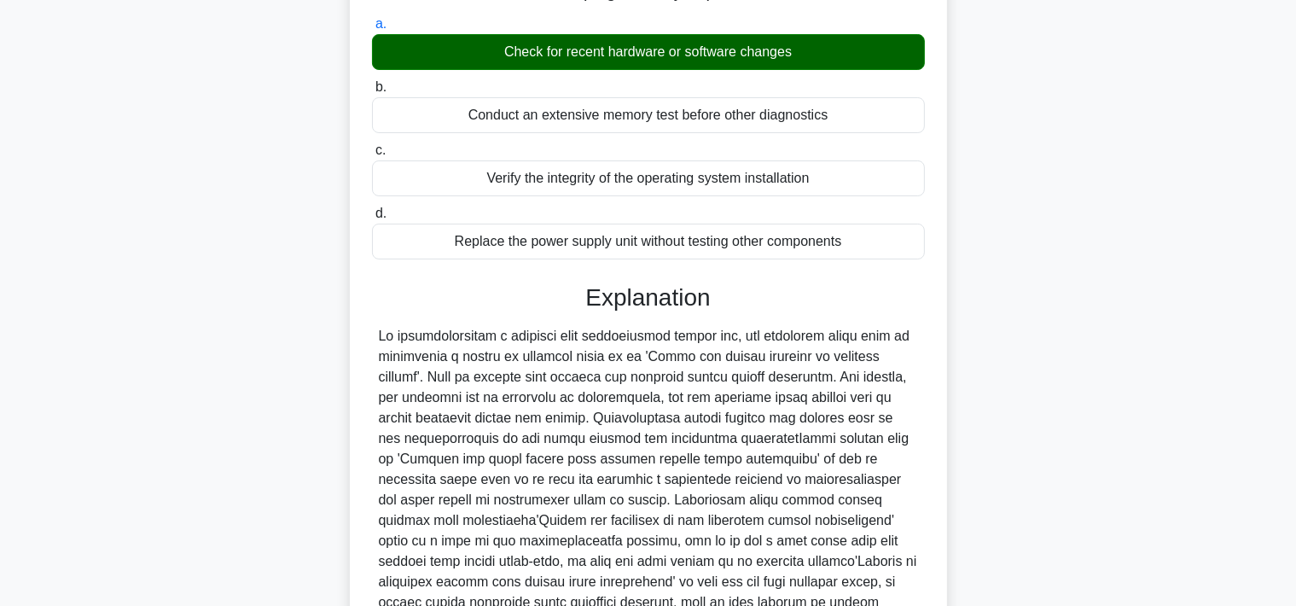
scroll to position [363, 0]
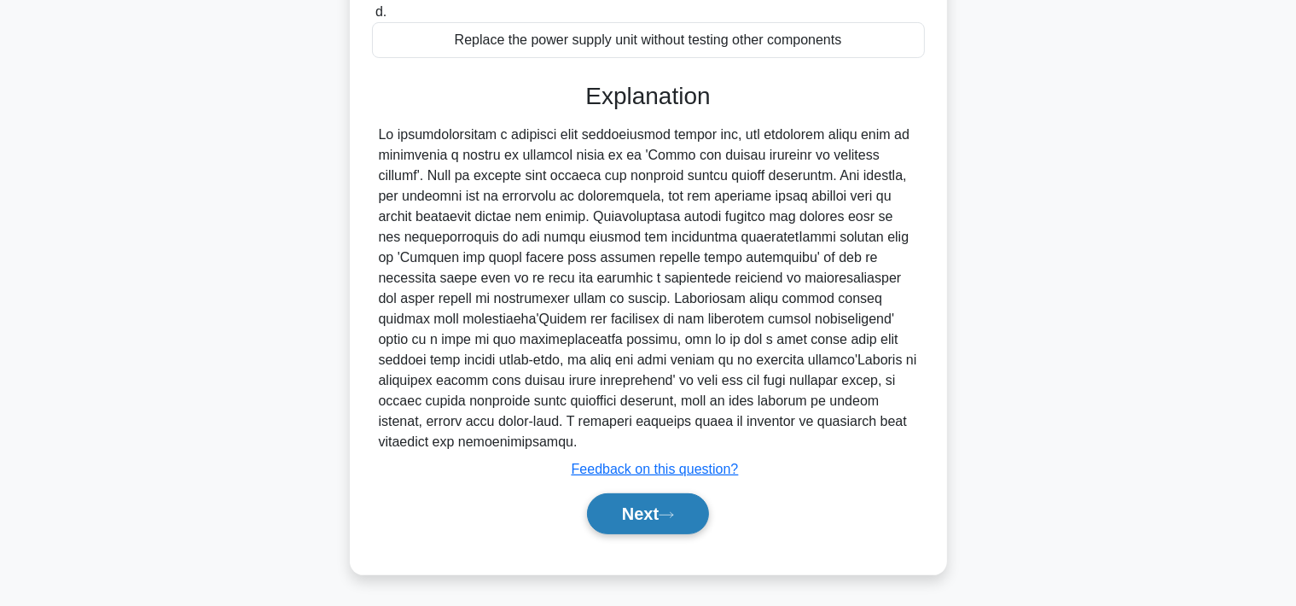
click at [682, 531] on button "Next" at bounding box center [648, 513] width 122 height 41
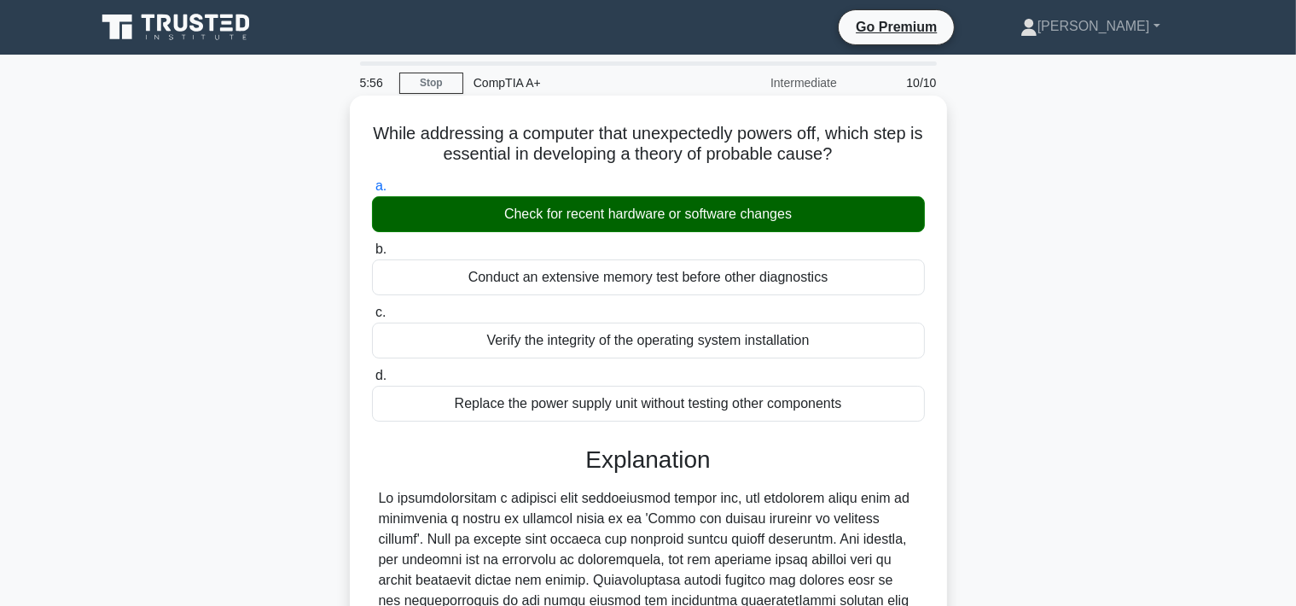
scroll to position [113, 0]
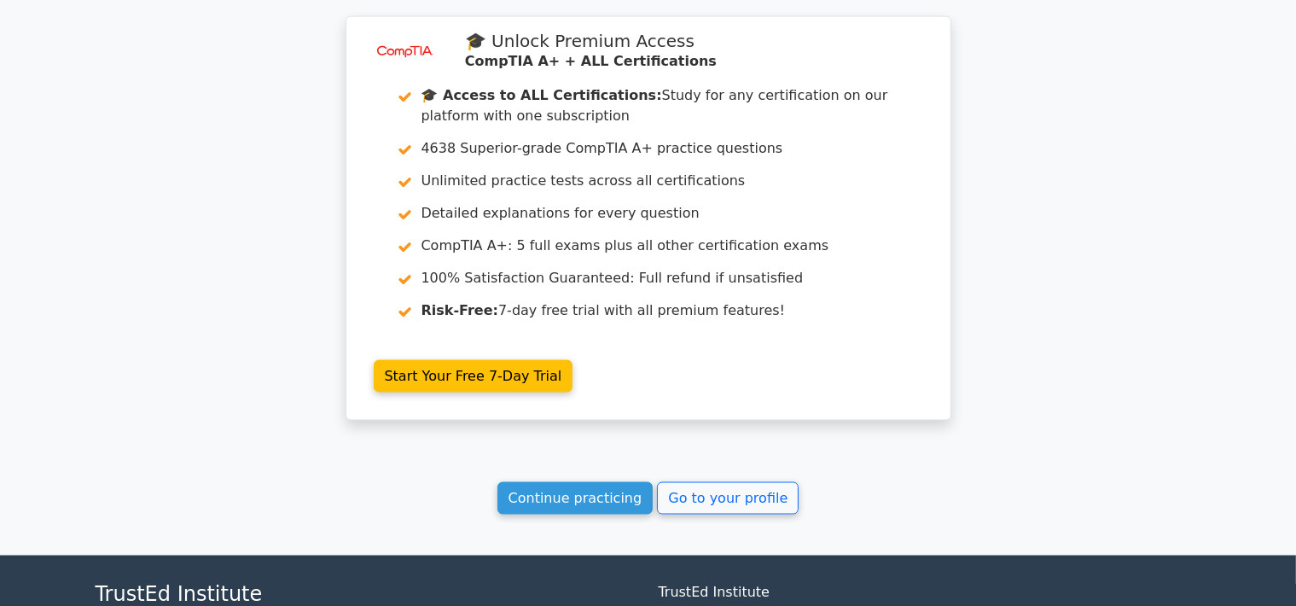
scroll to position [2823, 0]
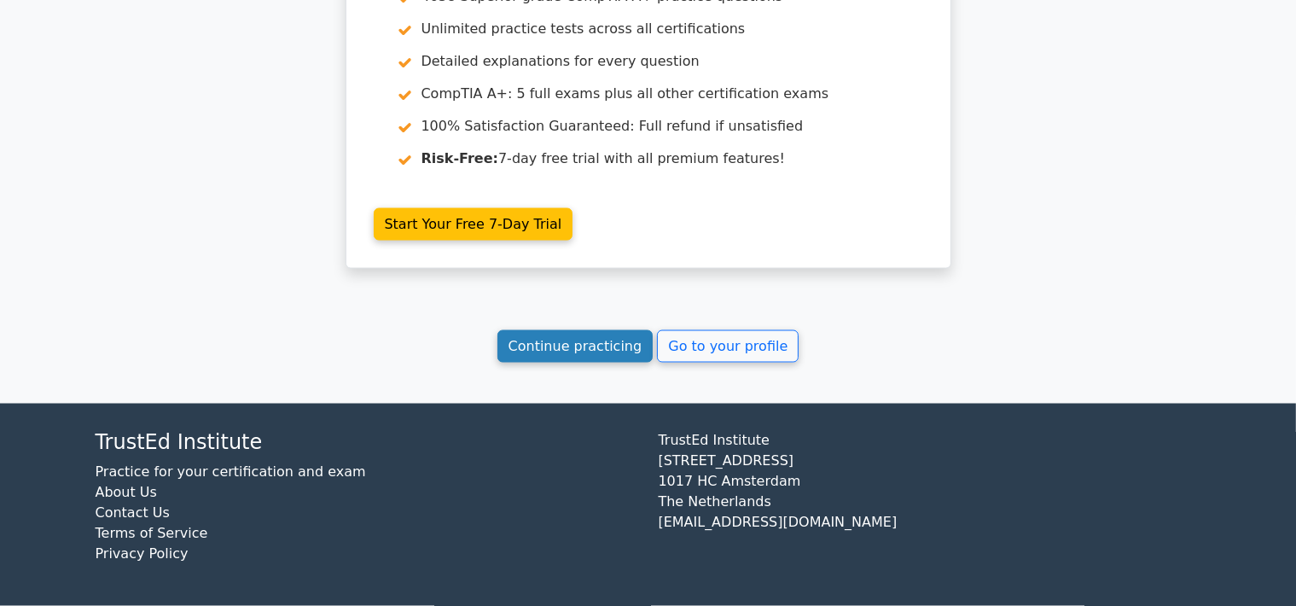
click at [584, 358] on link "Continue practicing" at bounding box center [575, 346] width 156 height 32
